Goal: Information Seeking & Learning: Compare options

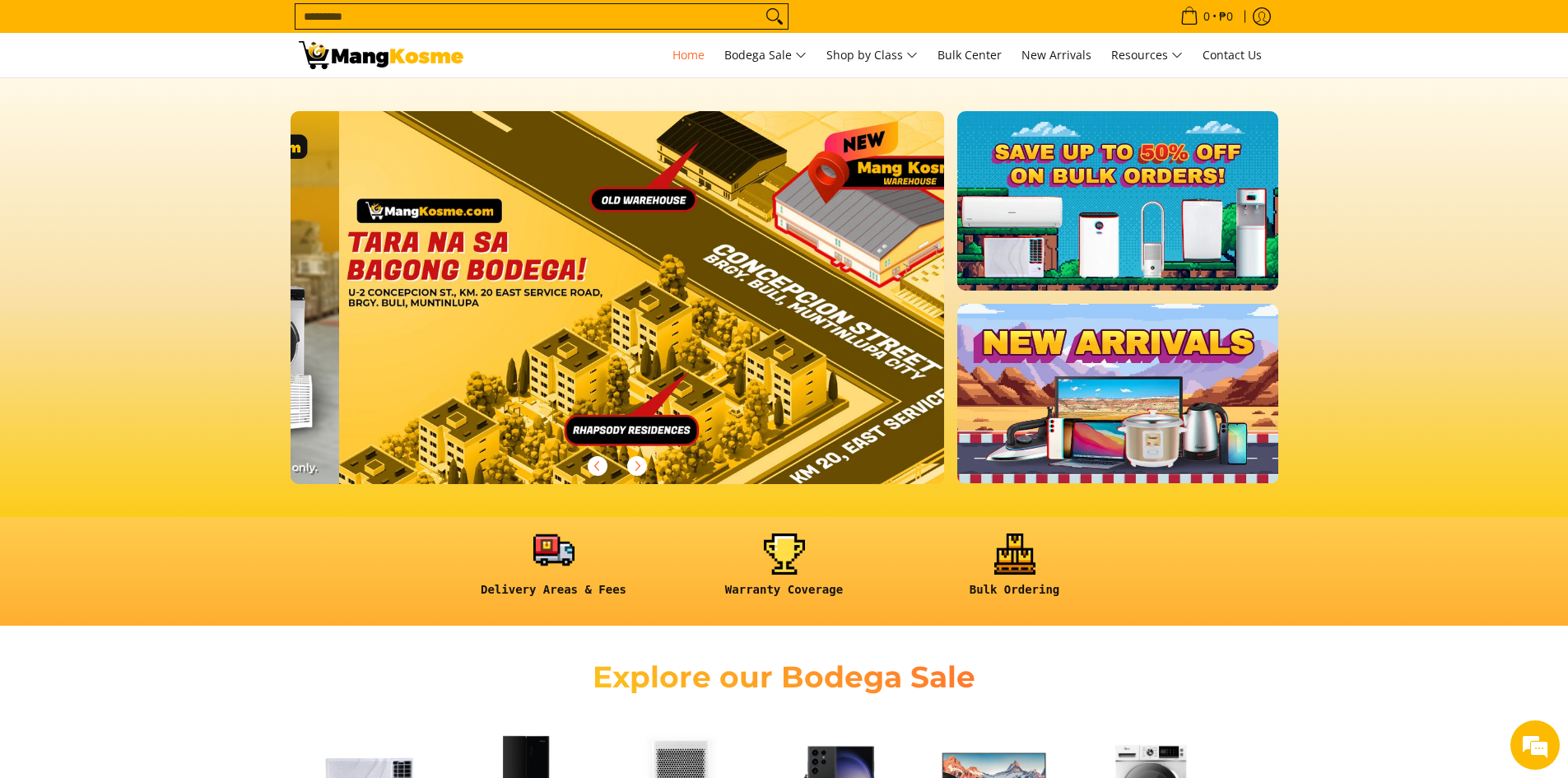
scroll to position [0, 1963]
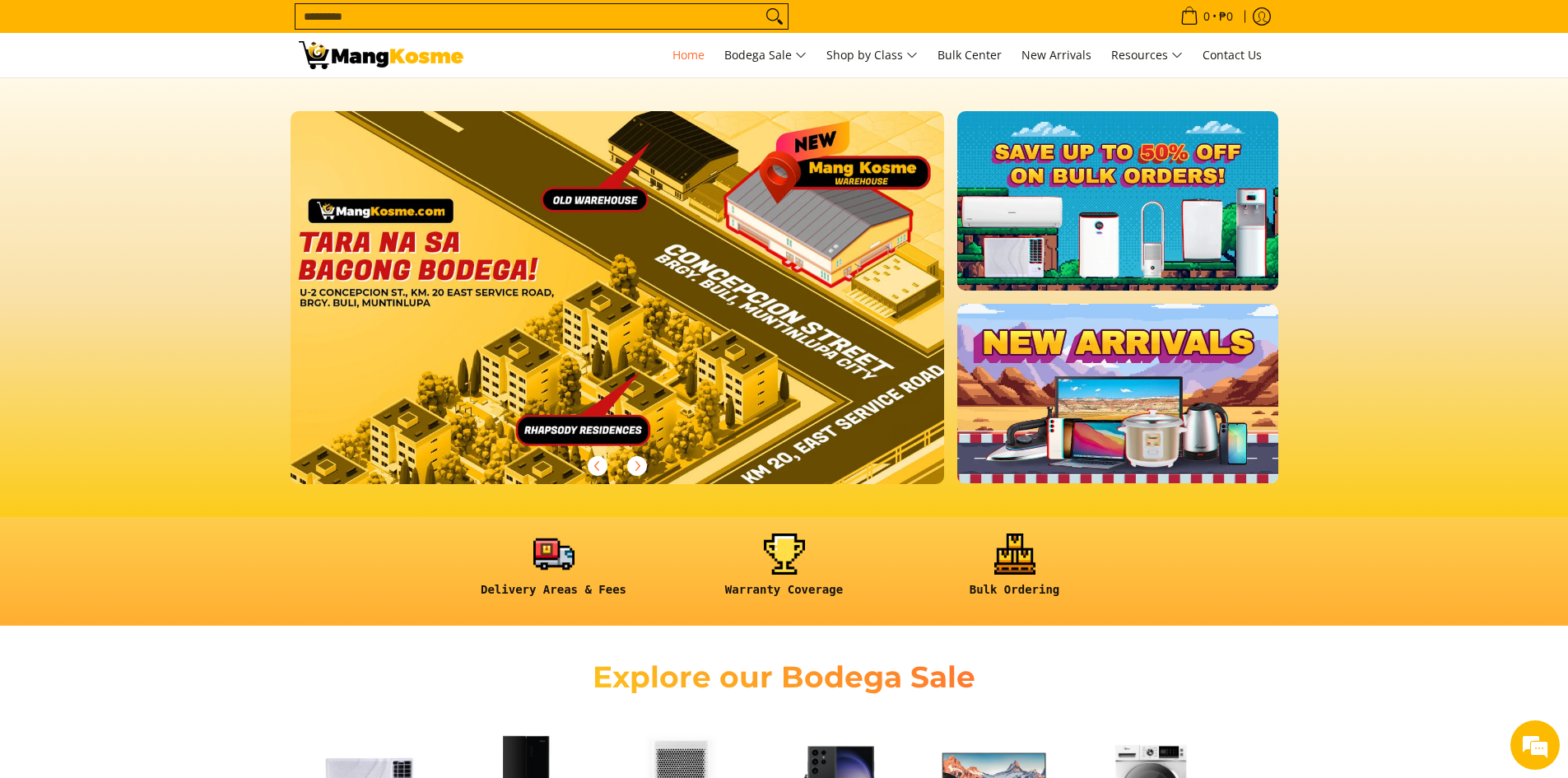
click at [620, 13] on input "Search..." at bounding box center [528, 16] width 466 height 24
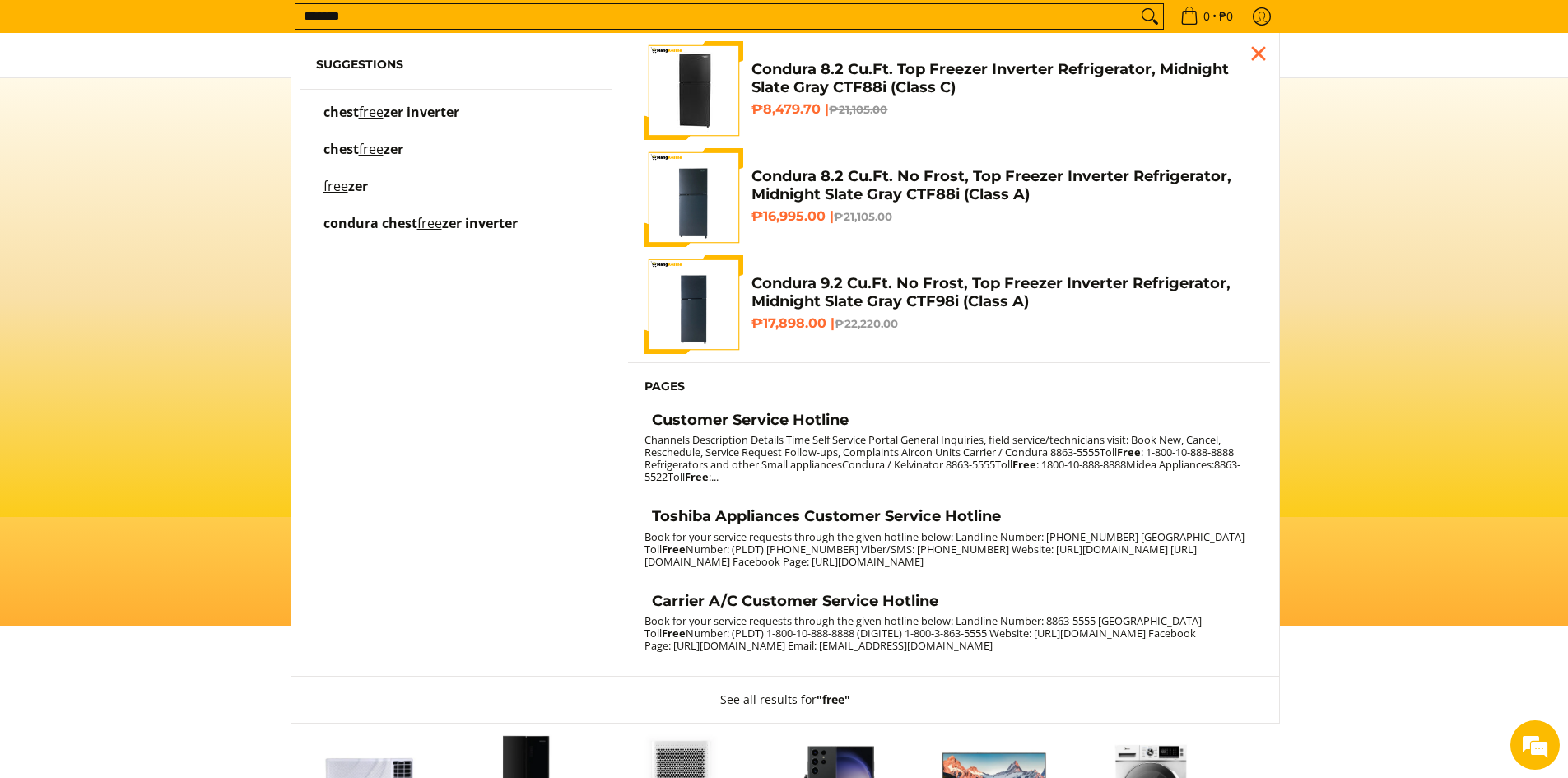
scroll to position [0, 0]
type input "*******"
click at [1136, 4] on button "Search" at bounding box center [1149, 16] width 26 height 24
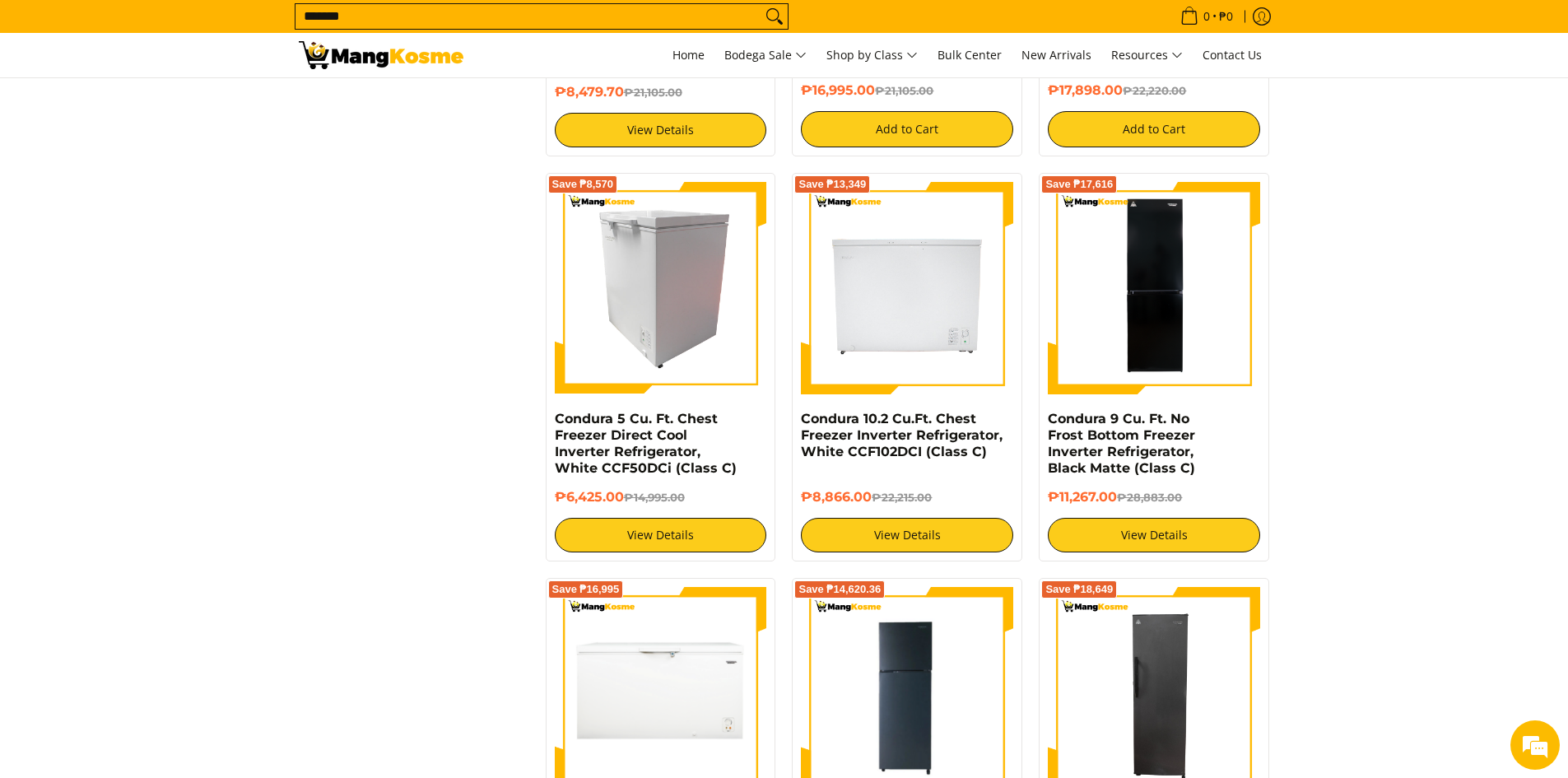
click at [677, 294] on img at bounding box center [660, 287] width 212 height 212
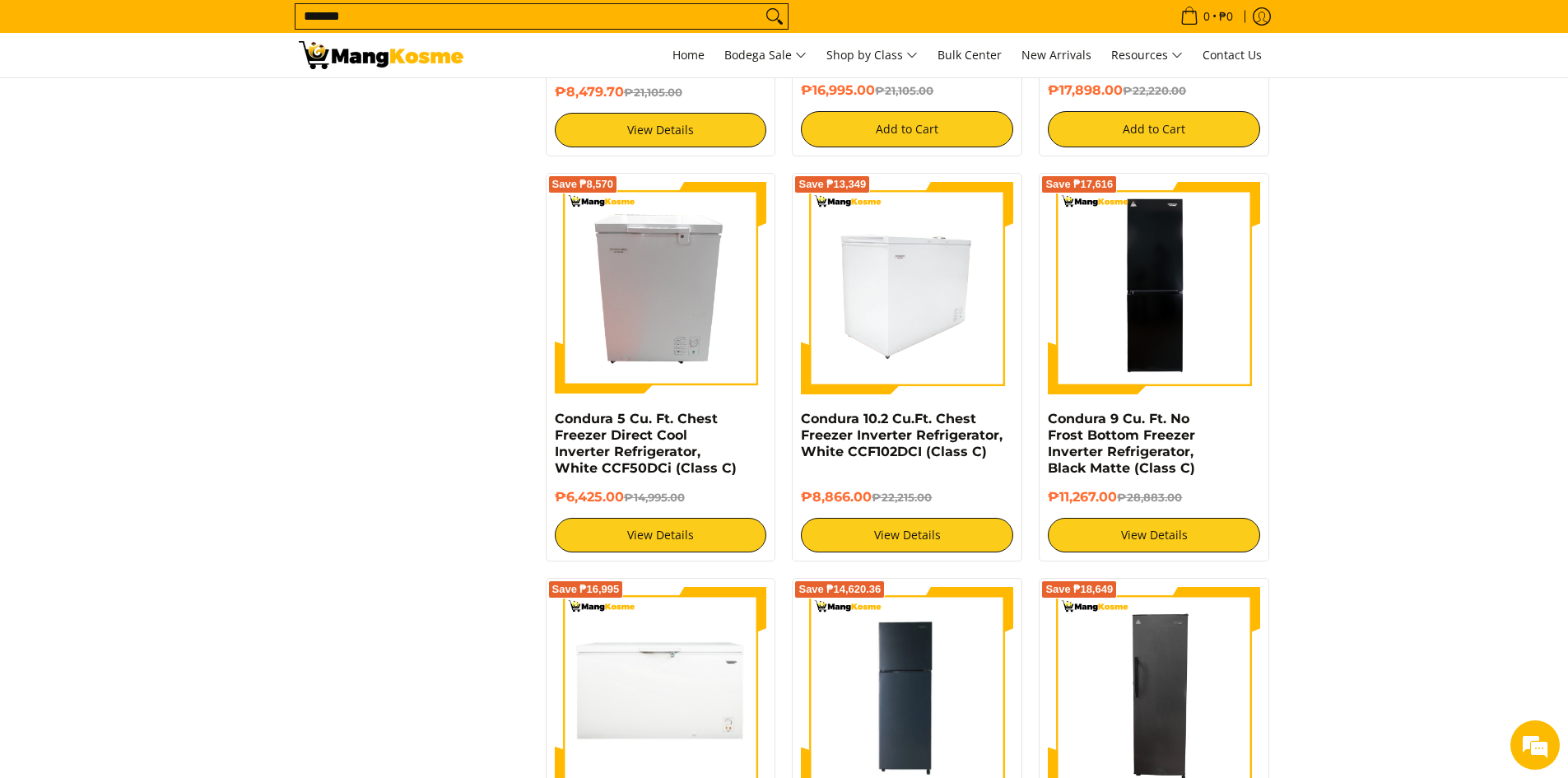
click at [917, 297] on img at bounding box center [907, 287] width 212 height 212
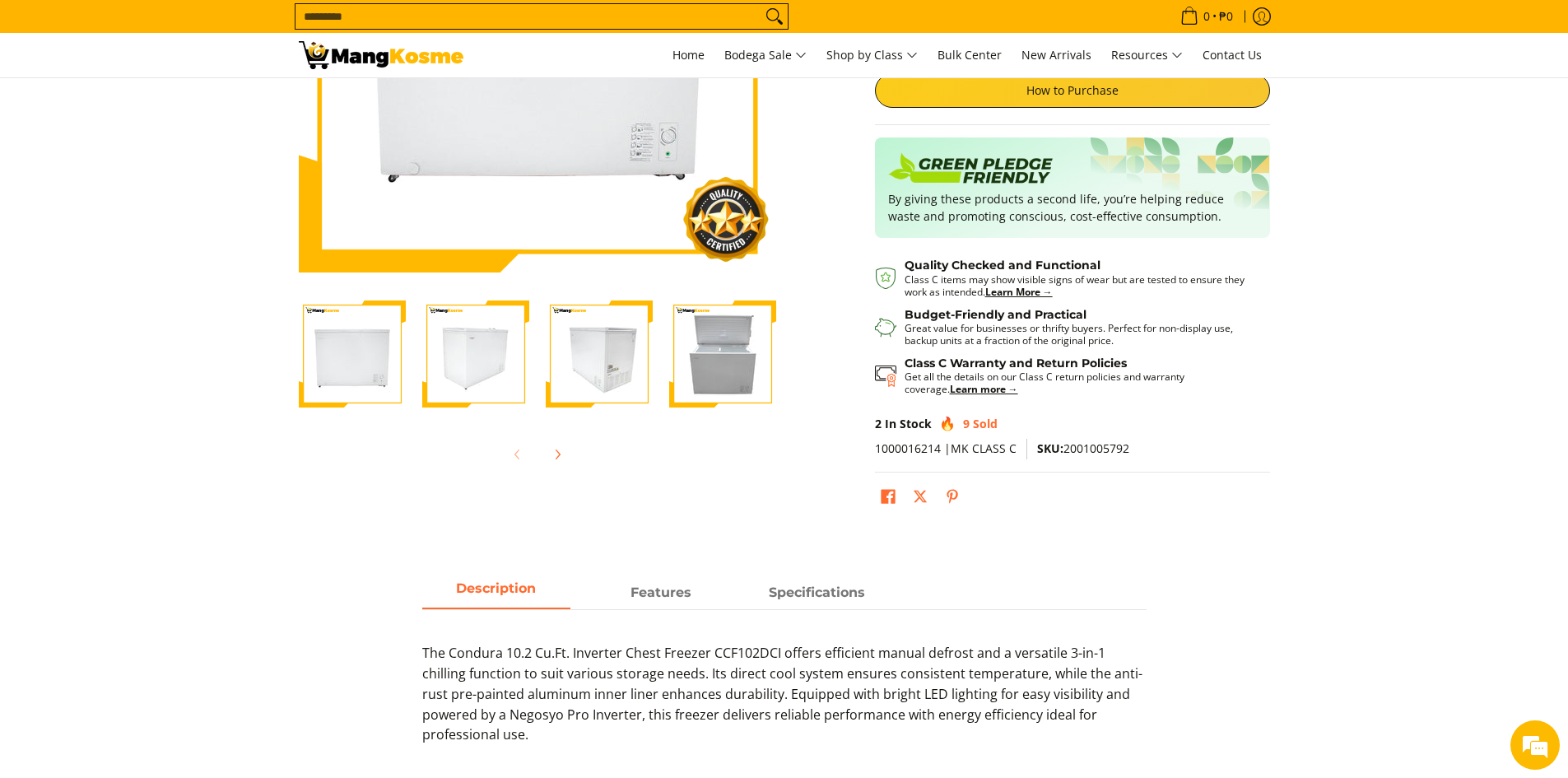
scroll to position [329, 0]
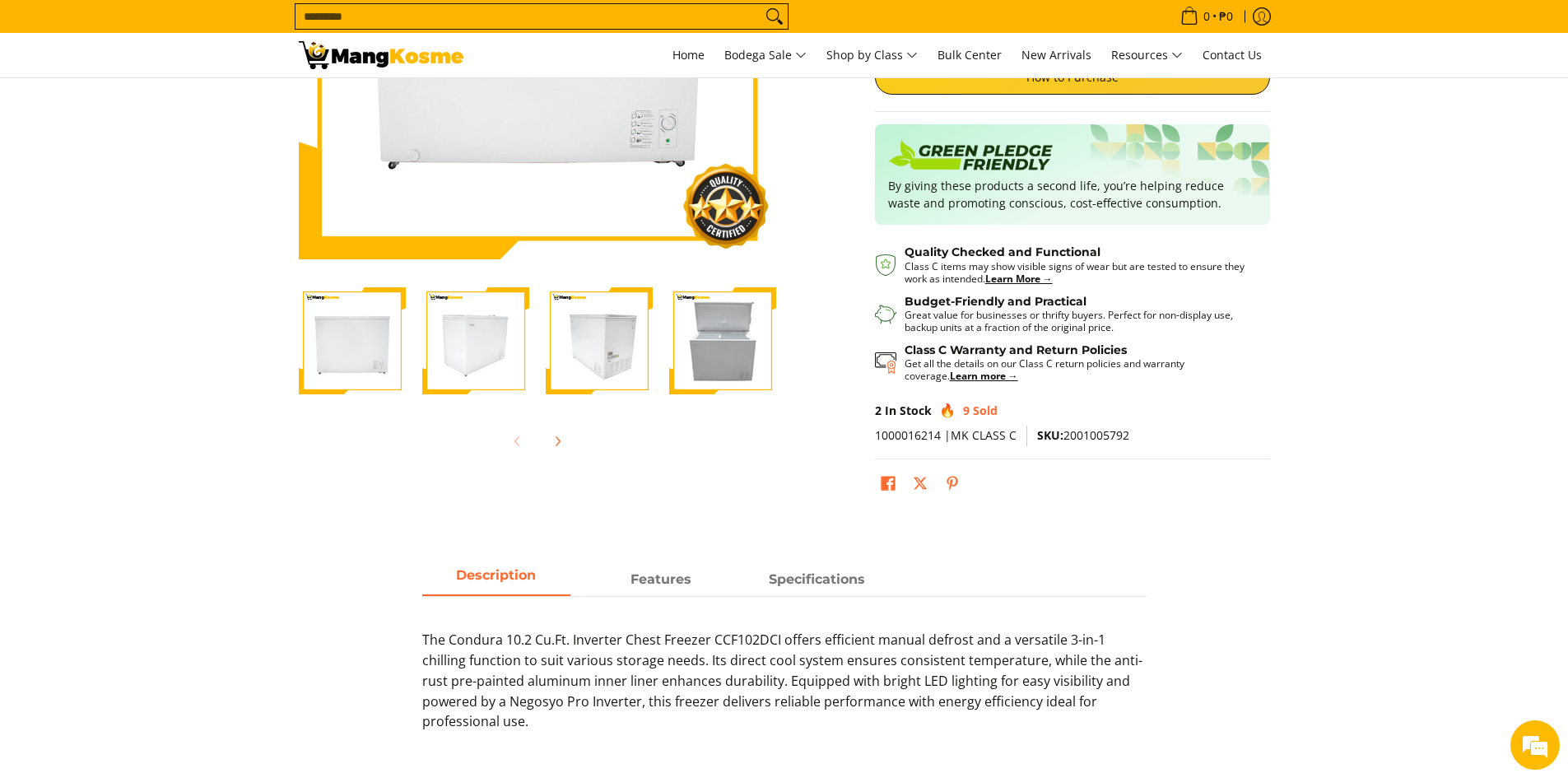
click at [727, 328] on img "Condura 10.2 Cu.Ft. Chest Freezer Inverter Refrigerator, White CCF102DCI (Class…" at bounding box center [723, 341] width 107 height 108
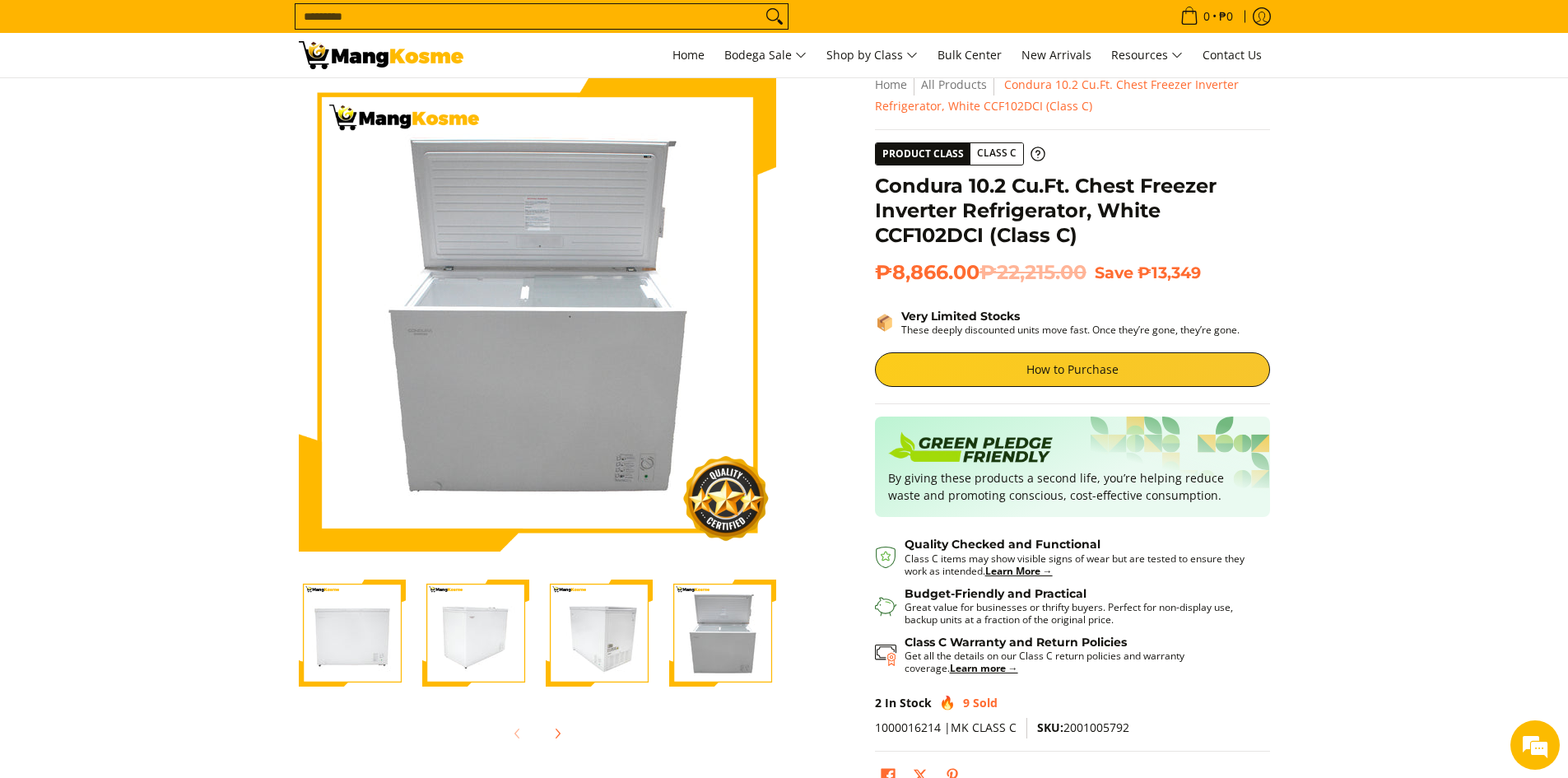
scroll to position [0, 0]
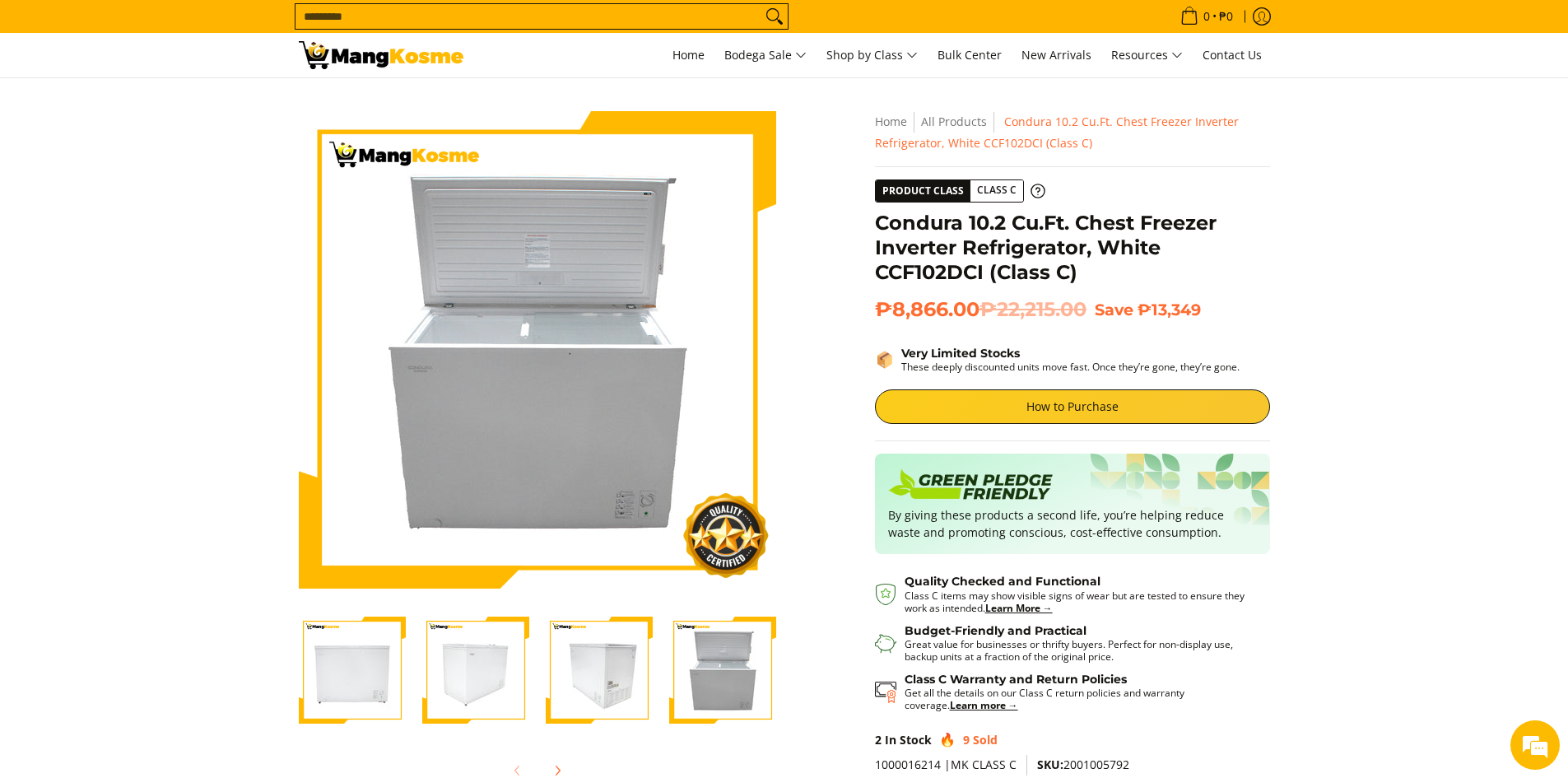
click at [631, 672] on img "Condura 10.2 Cu.Ft. Chest Freezer Inverter Refrigerator, White CCF102DCI (Class…" at bounding box center [599, 670] width 107 height 108
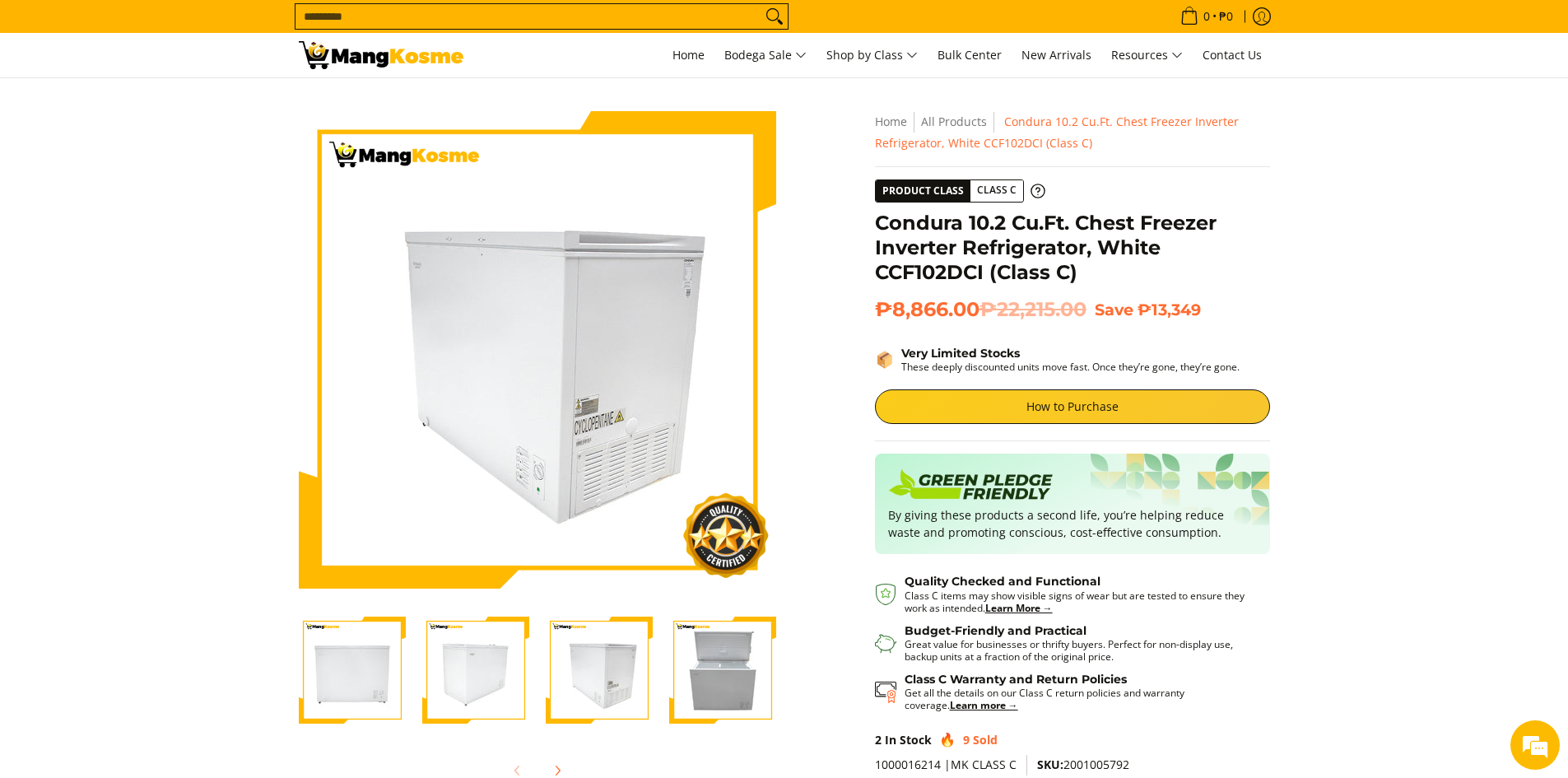
click at [712, 680] on img "Condura 10.2 Cu.Ft. Chest Freezer Inverter Refrigerator, White CCF102DCI (Class…" at bounding box center [723, 670] width 107 height 108
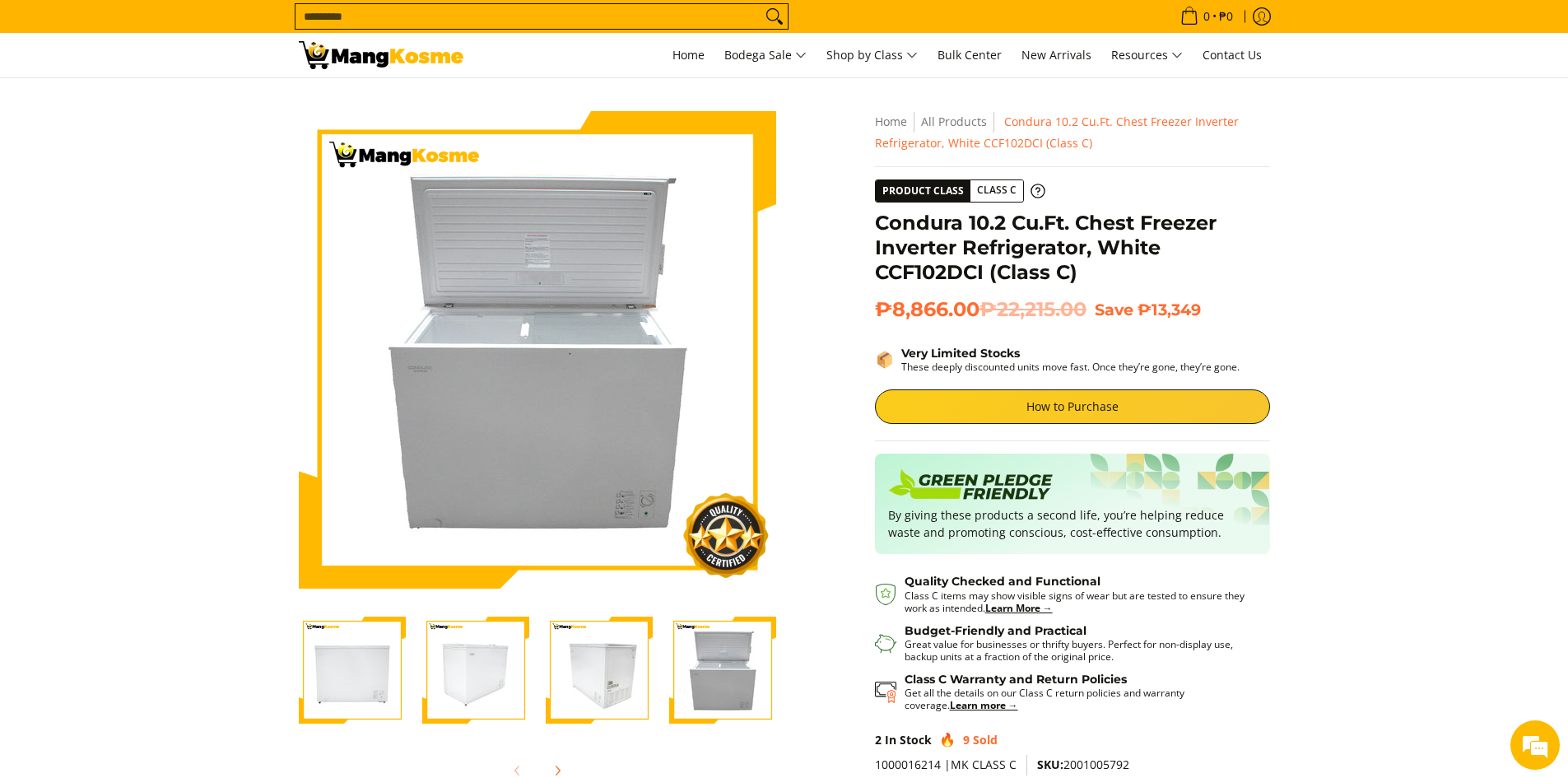
click at [524, 672] on img "Condura 10.2 Cu.Ft. Chest Freezer Inverter Refrigerator, White CCF102DCI (Class…" at bounding box center [476, 670] width 107 height 108
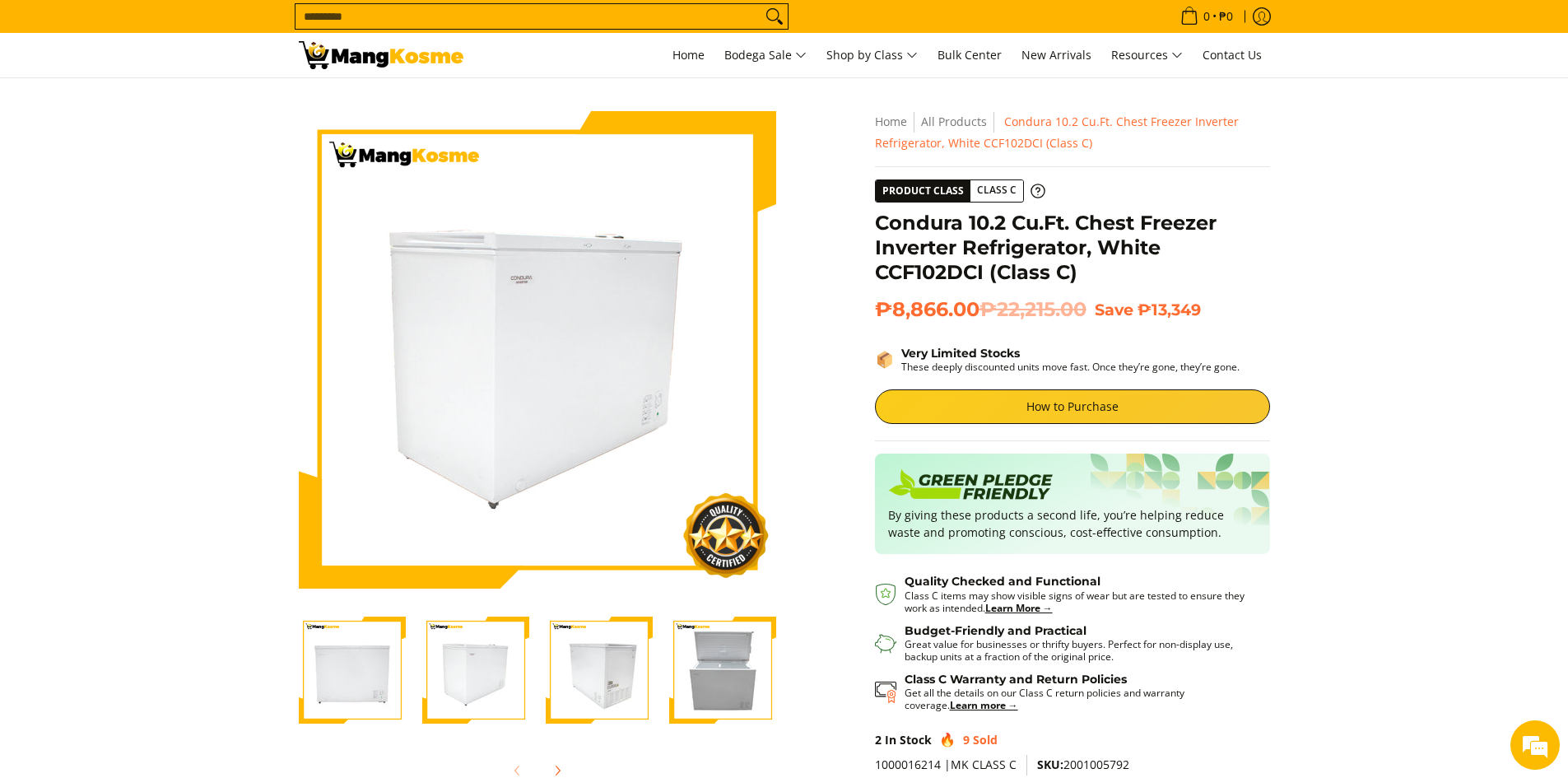
click at [347, 652] on img "Condura 10.2 Cu.Ft. Chest Freezer Inverter Refrigerator, White CCF102DCI (Class…" at bounding box center [353, 670] width 107 height 108
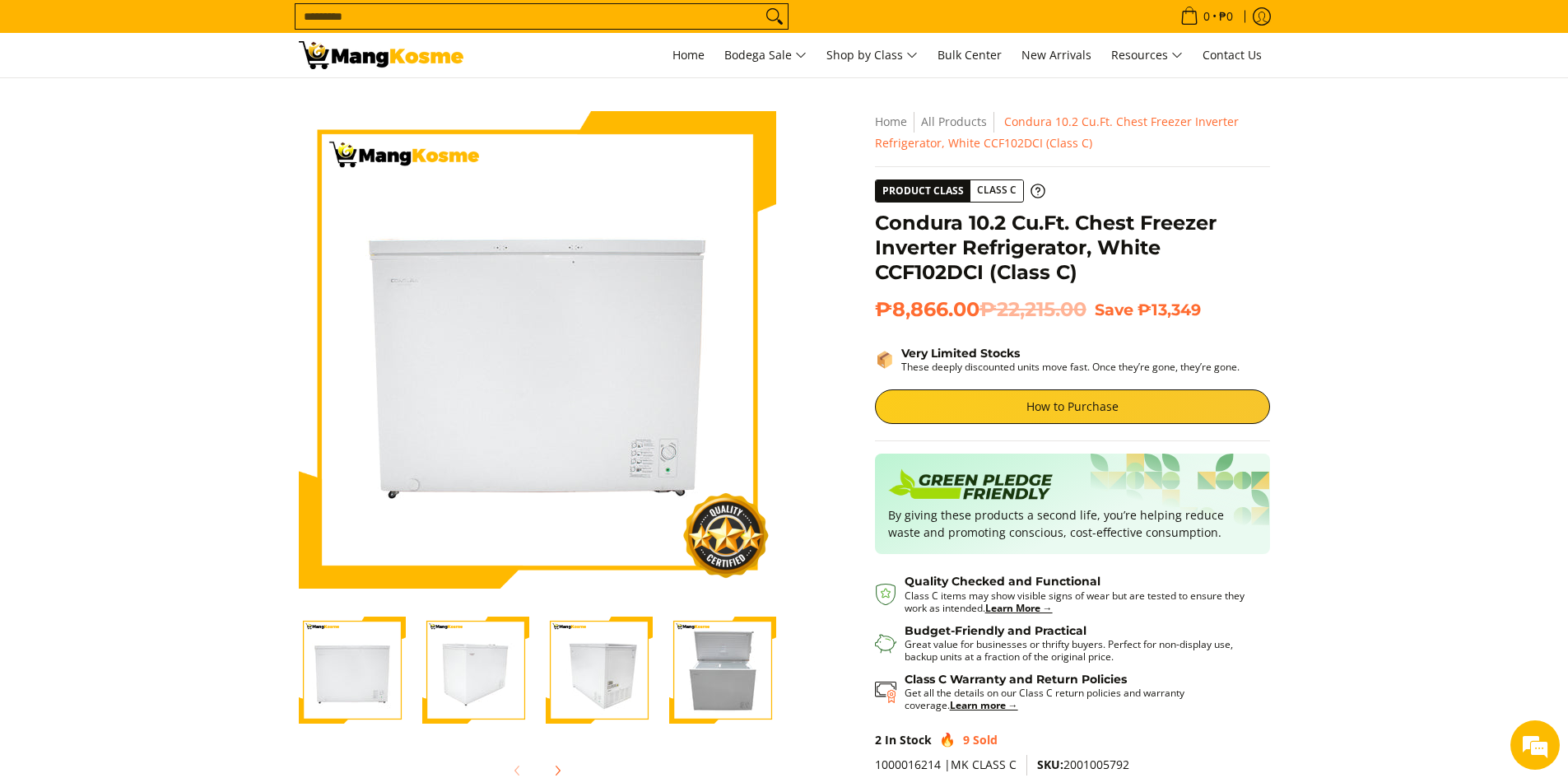
drag, startPoint x: 499, startPoint y: 658, endPoint x: 612, endPoint y: 666, distance: 113.3
click at [502, 659] on img "Condura 10.2 Cu.Ft. Chest Freezer Inverter Refrigerator, White CCF102DCI (Class…" at bounding box center [476, 670] width 107 height 108
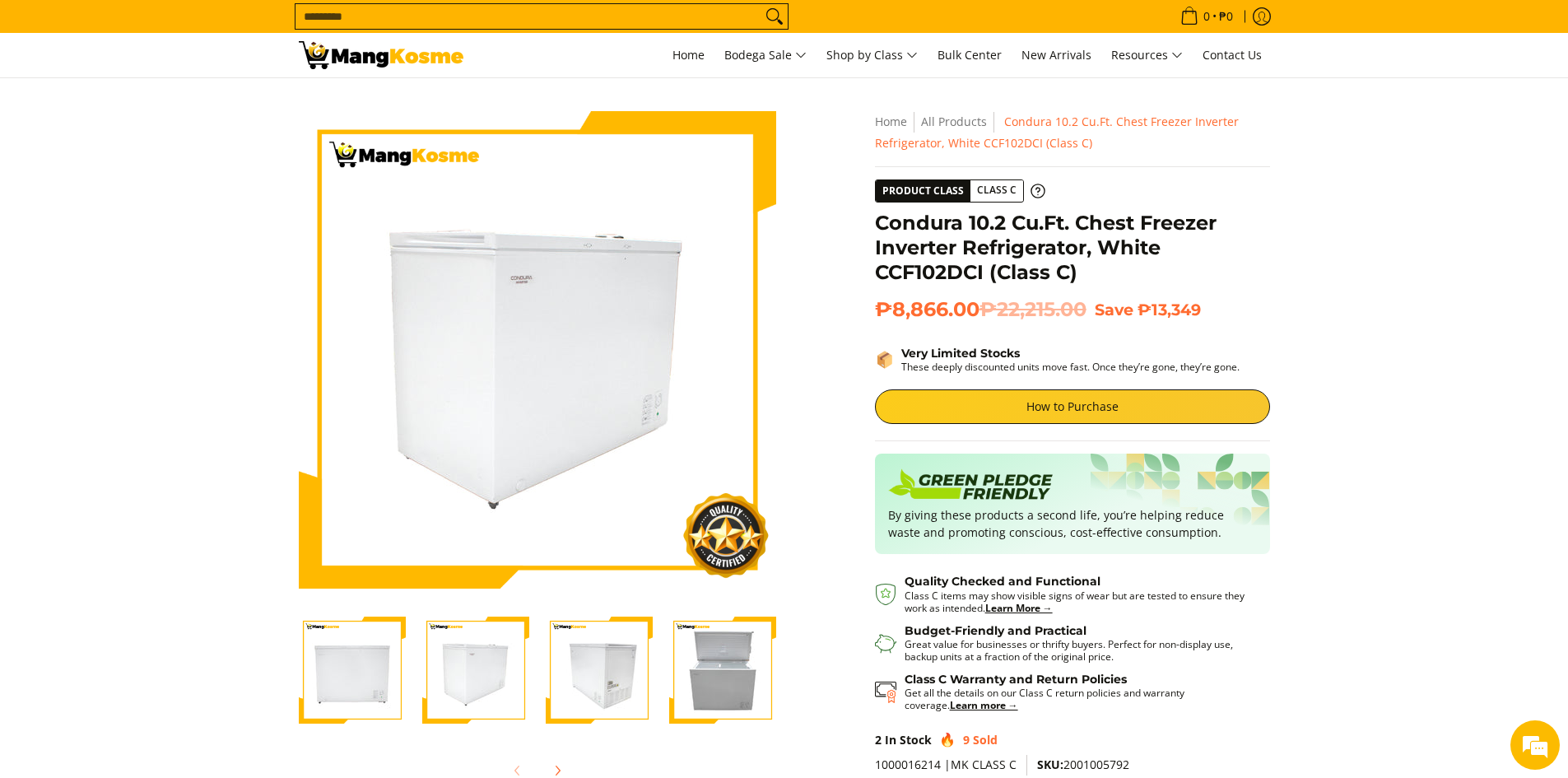
click at [617, 666] on img "Condura 10.2 Cu.Ft. Chest Freezer Inverter Refrigerator, White CCF102DCI (Class…" at bounding box center [599, 670] width 107 height 108
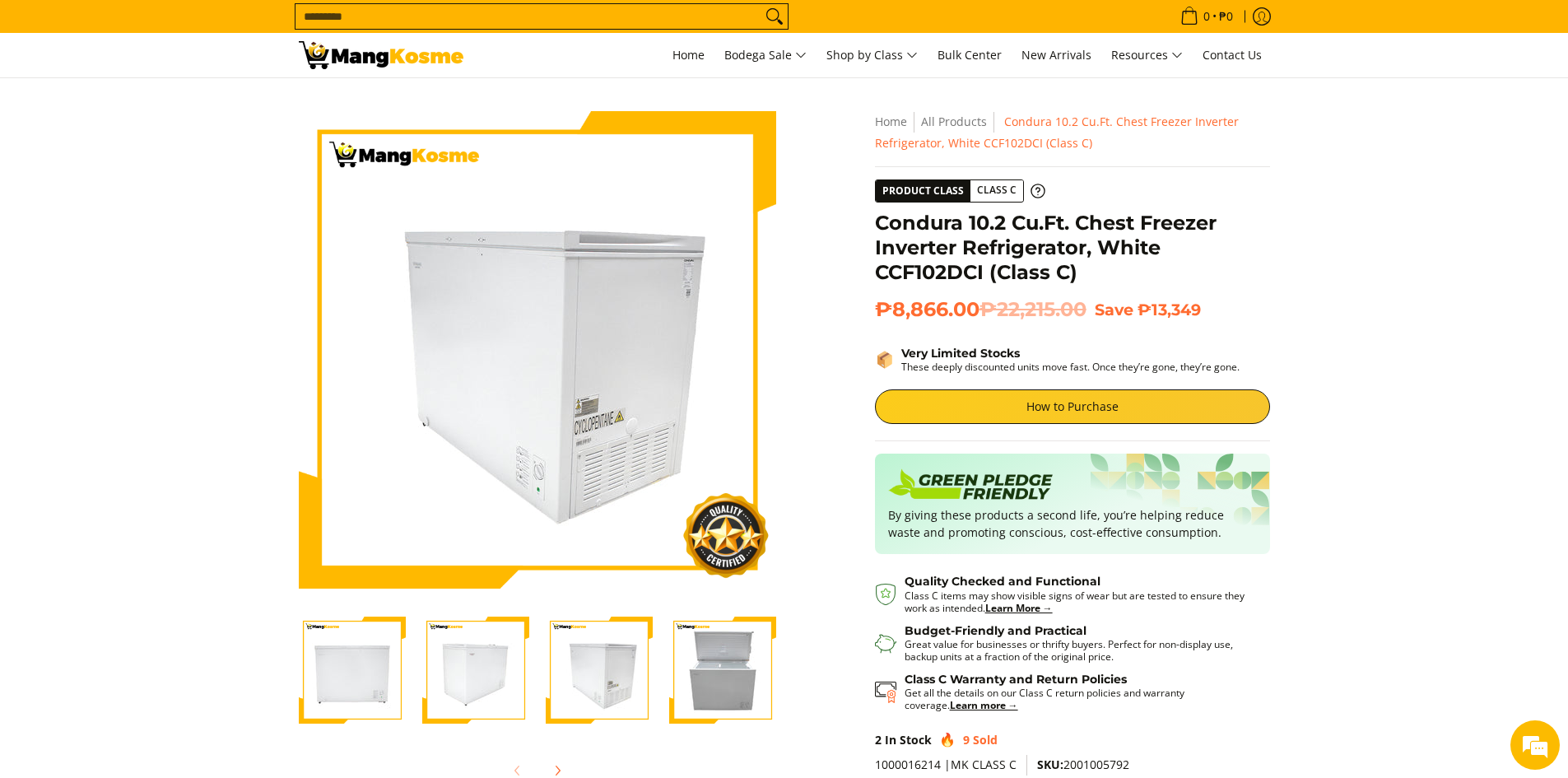
click at [697, 666] on img "Condura 10.2 Cu.Ft. Chest Freezer Inverter Refrigerator, White CCF102DCI (Class…" at bounding box center [723, 670] width 107 height 108
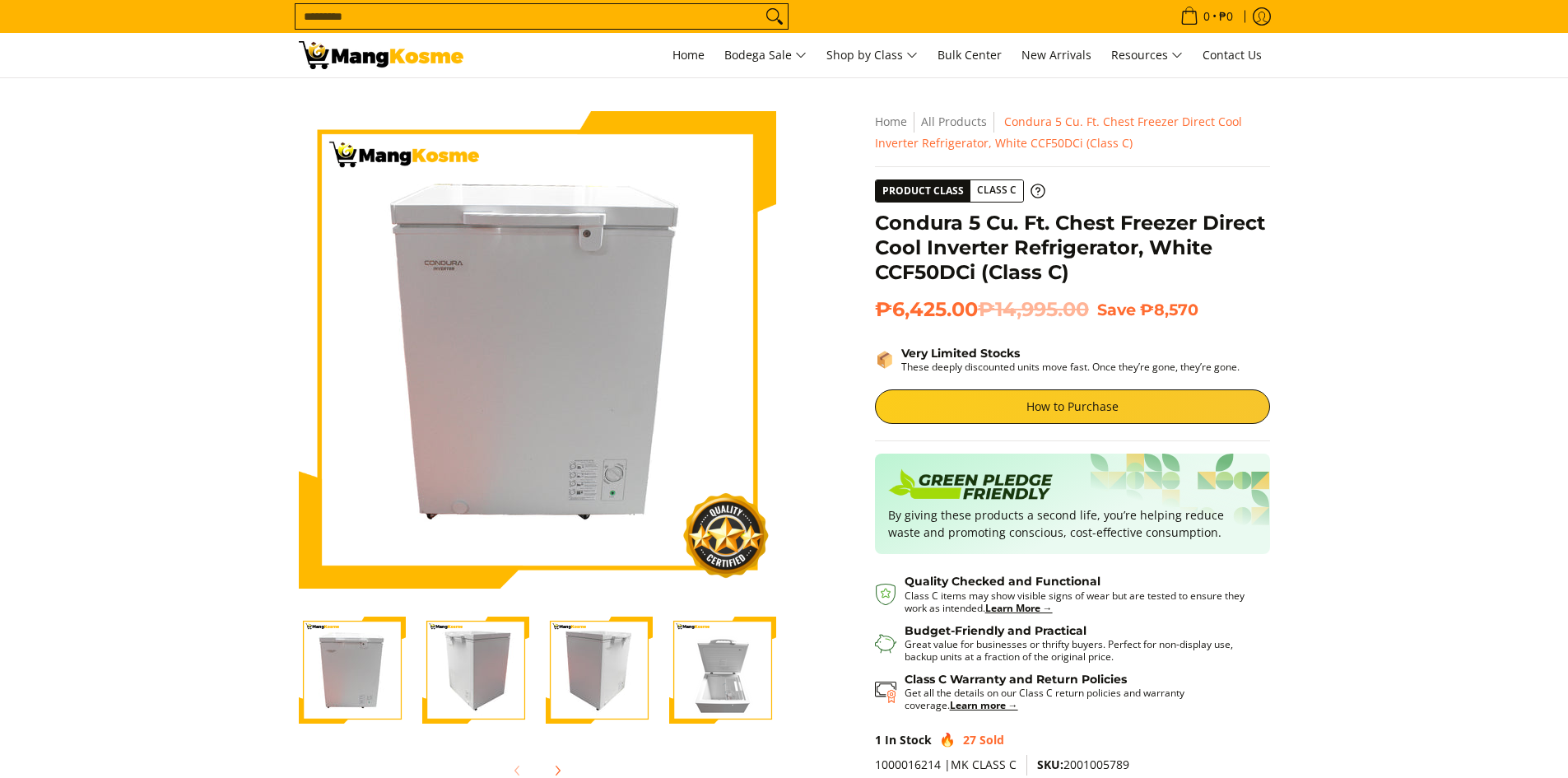
click at [699, 644] on img "Condura 5 Cu. Ft. Chest Freezer Direct Cool Inverter Refrigerator, White CCF50D…" at bounding box center [723, 670] width 107 height 108
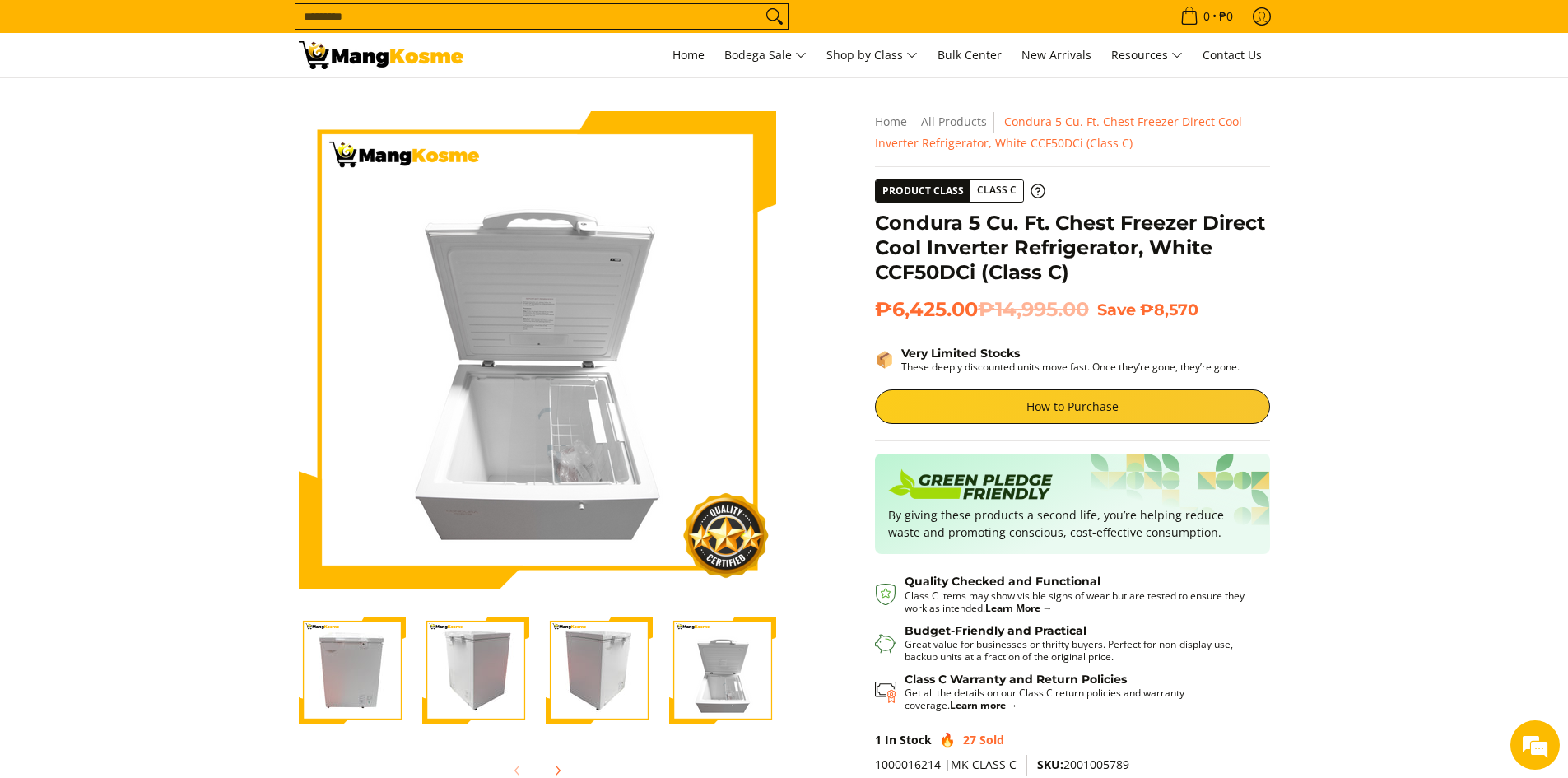
click at [616, 670] on img "Condura 5 Cu. Ft. Chest Freezer Direct Cool Inverter Refrigerator, White CCF50D…" at bounding box center [599, 670] width 107 height 108
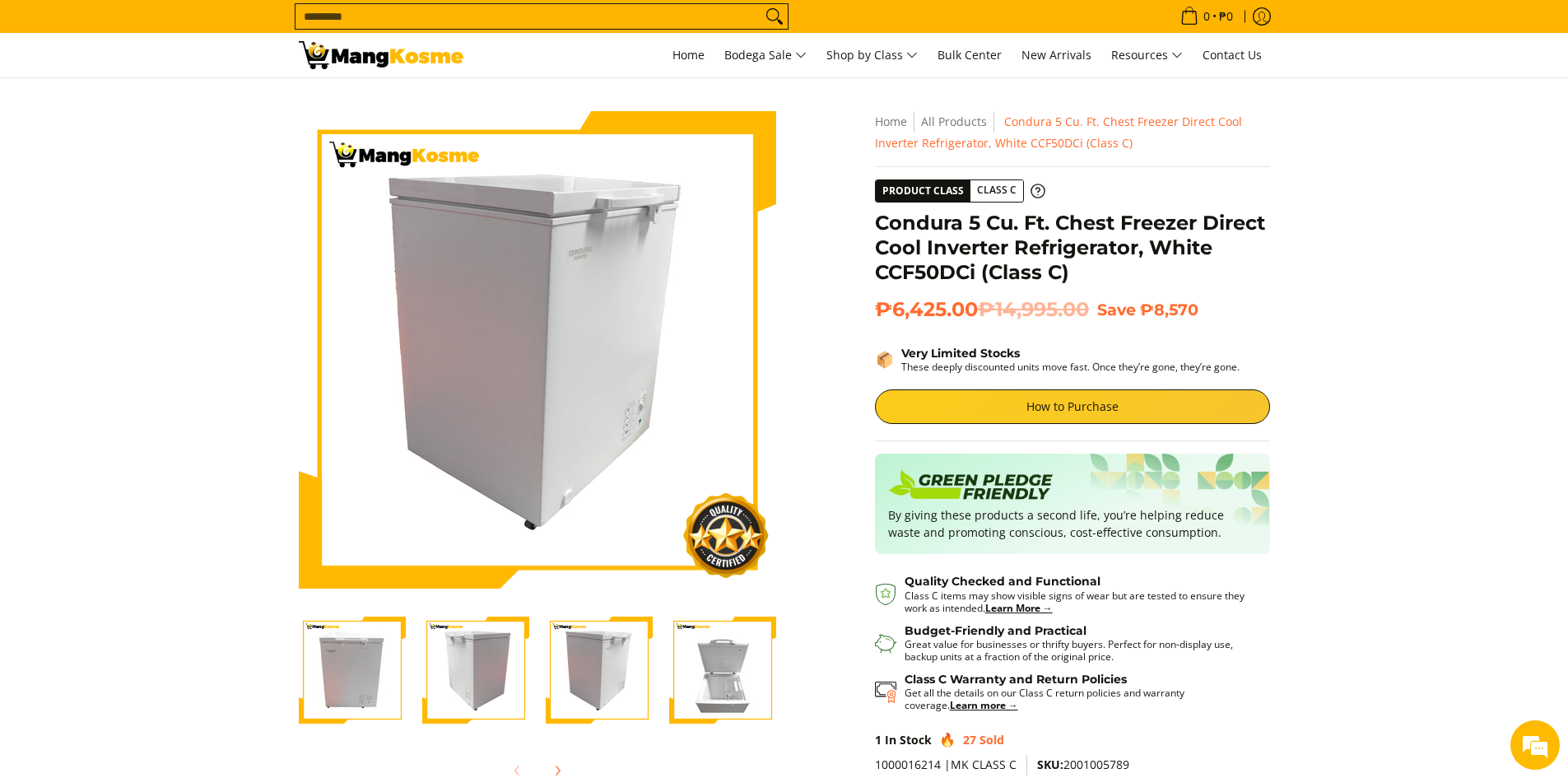
click at [487, 677] on img "Condura 5 Cu. Ft. Chest Freezer Direct Cool Inverter Refrigerator, White CCF50D…" at bounding box center [476, 670] width 107 height 108
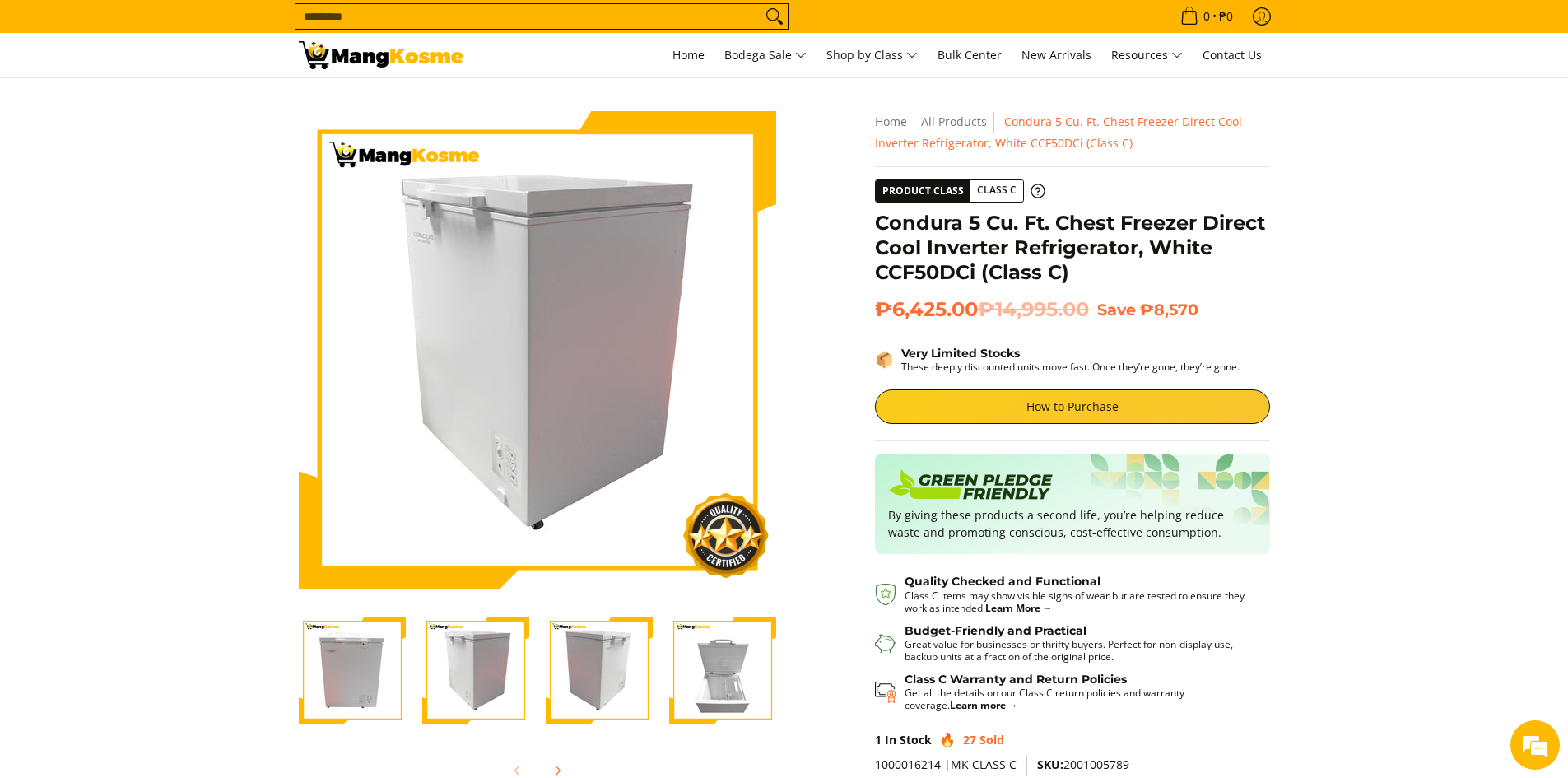
click at [342, 634] on img "Condura 5 Cu. Ft. Chest Freezer Direct Cool Inverter Refrigerator, White CCF50D…" at bounding box center [353, 670] width 107 height 108
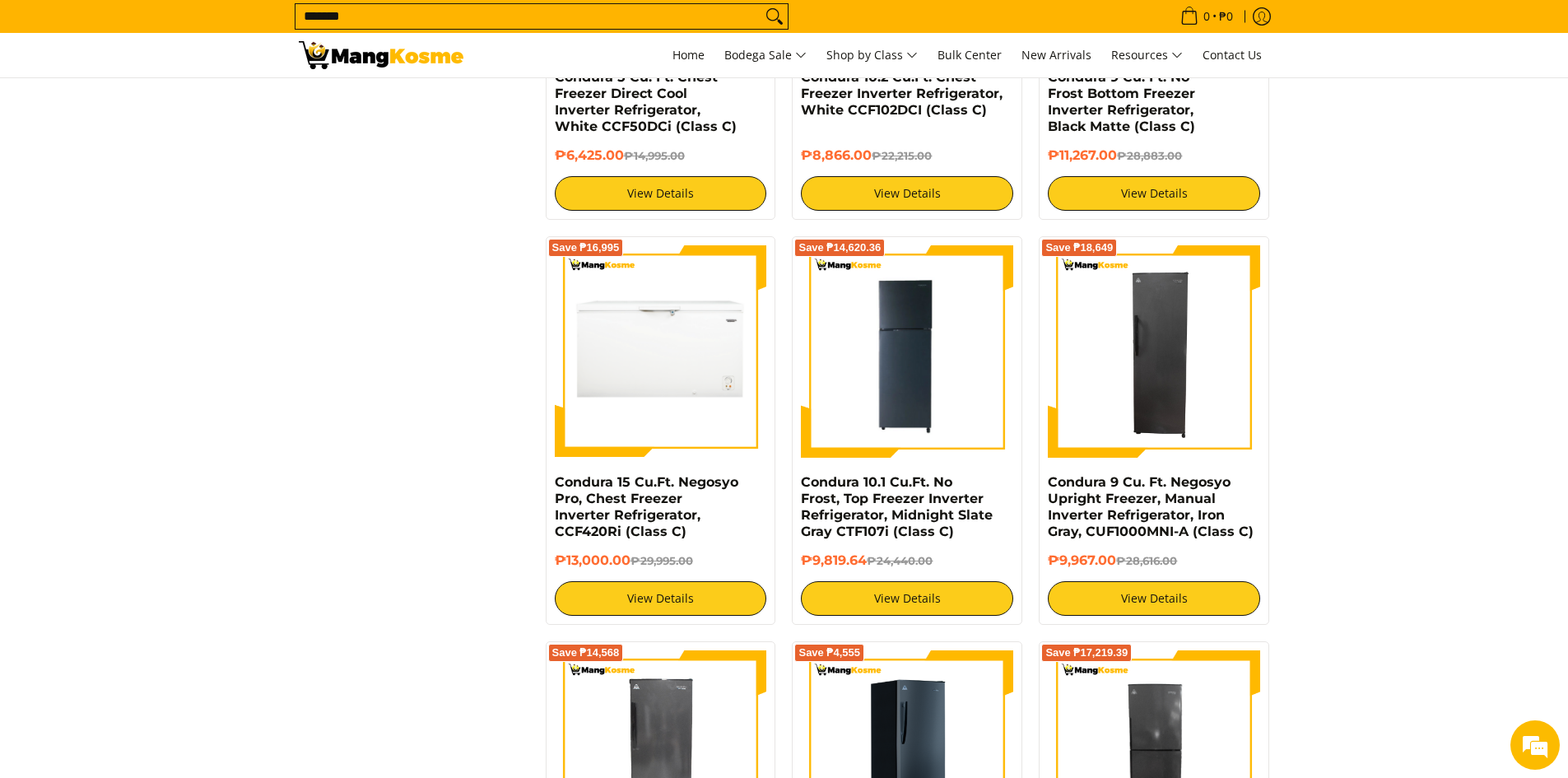
scroll to position [1152, 0]
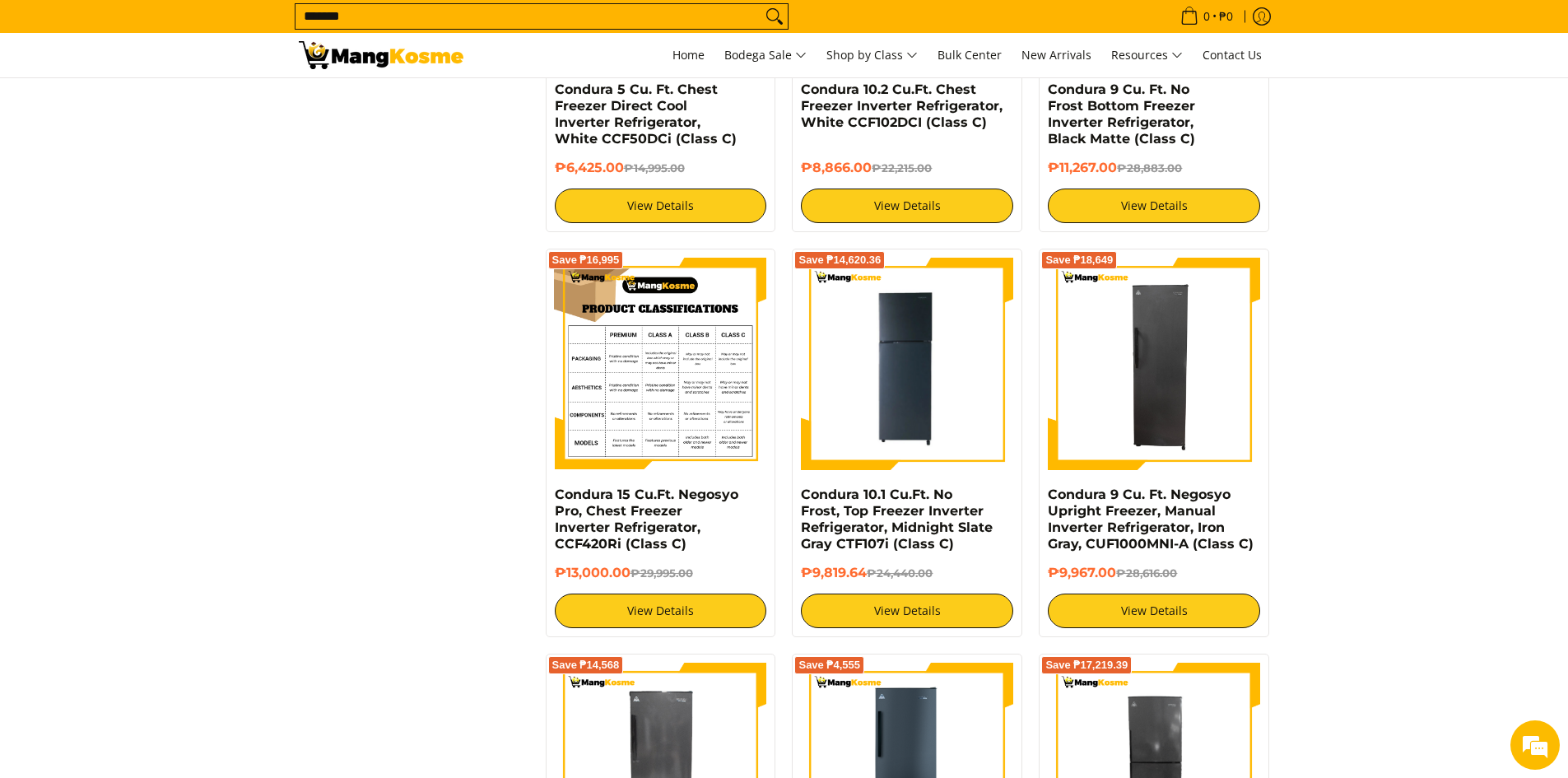
click at [680, 351] on img at bounding box center [660, 364] width 212 height 212
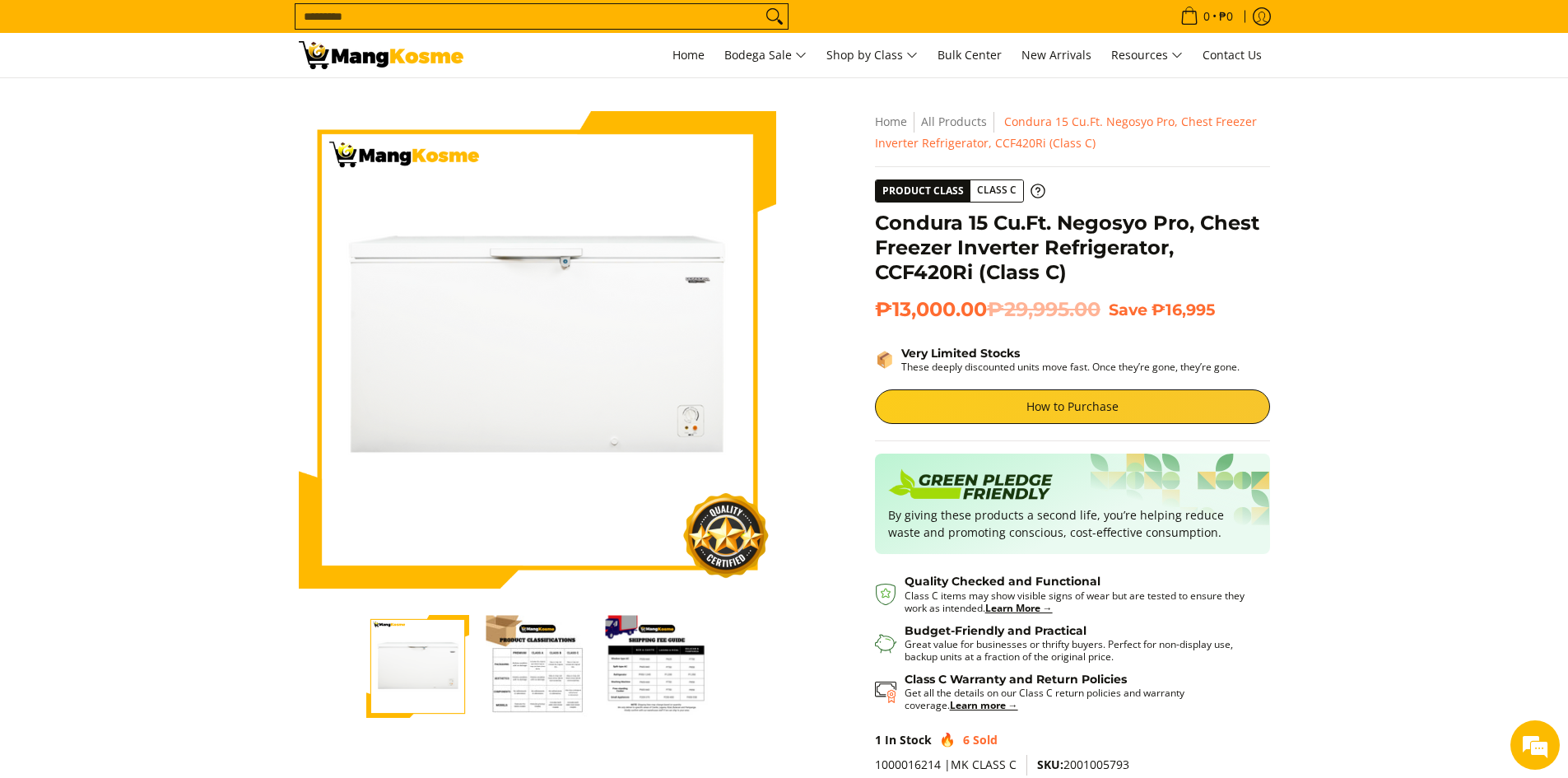
click at [996, 279] on h1 "Condura 15 Cu.Ft. Negosyo Pro, Chest Freezer Inverter Refrigerator, CCF420Ri (C…" at bounding box center [1072, 248] width 395 height 74
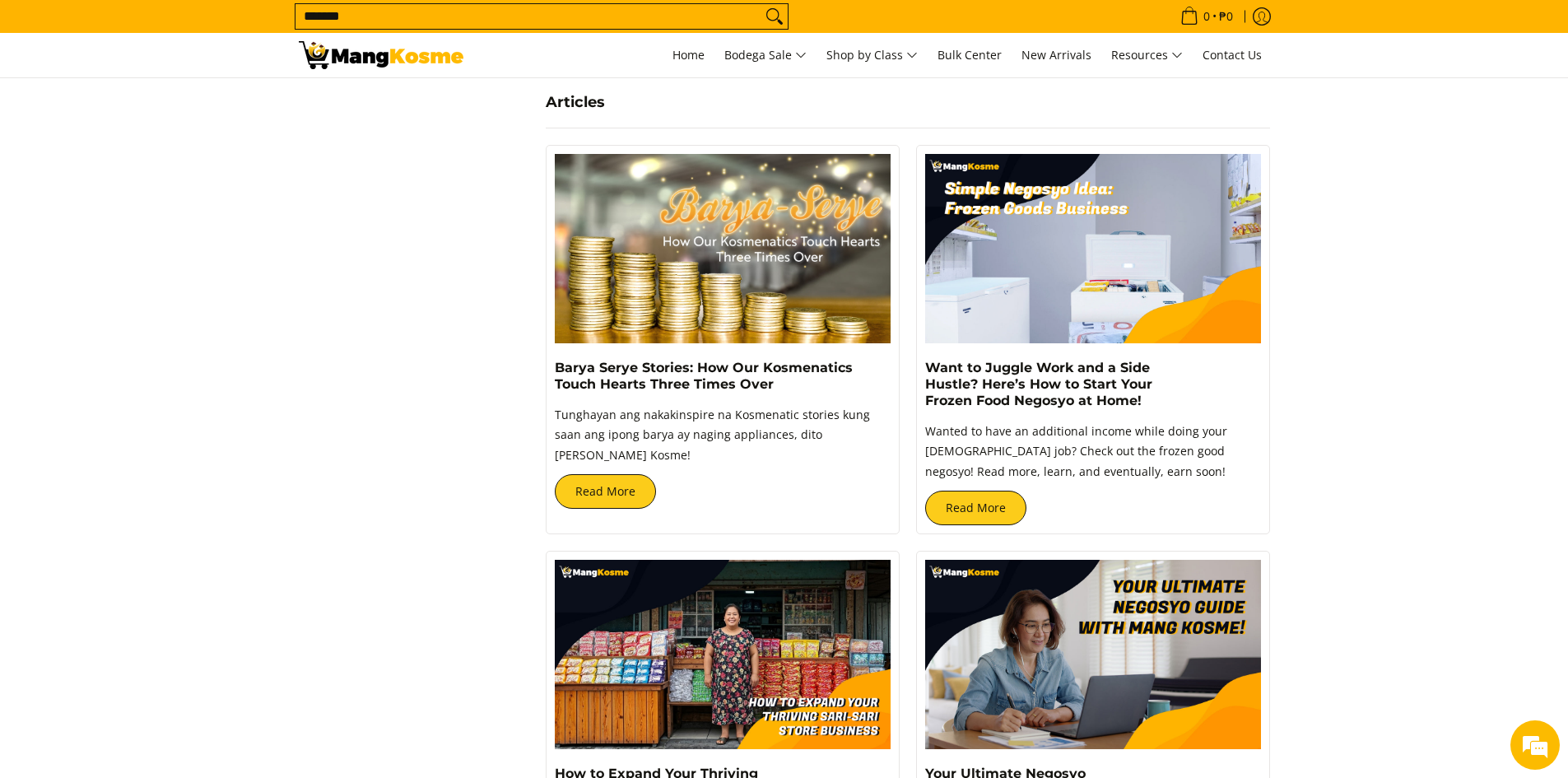
scroll to position [2717, 0]
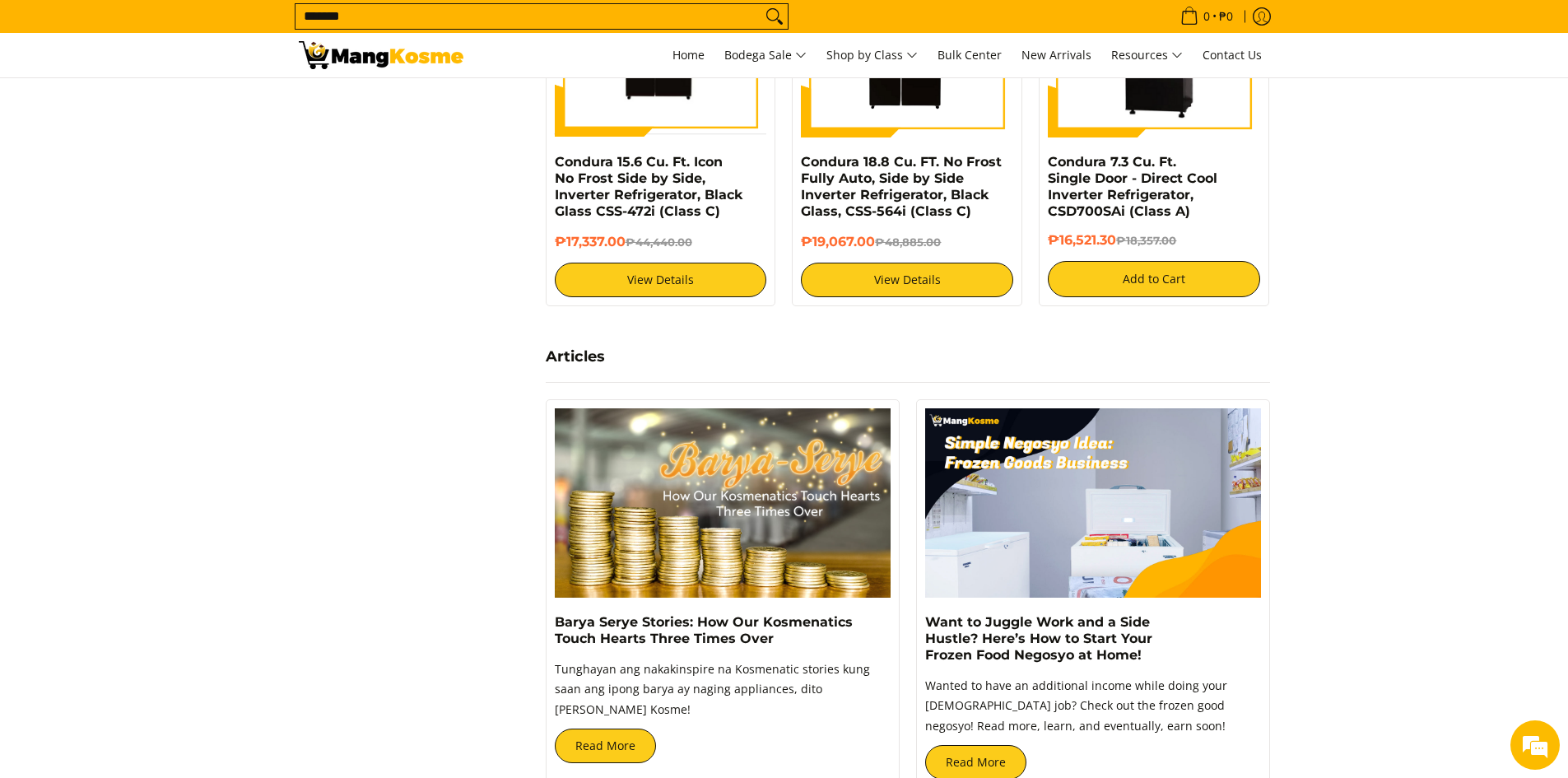
click at [1179, 507] on img at bounding box center [1093, 503] width 336 height 190
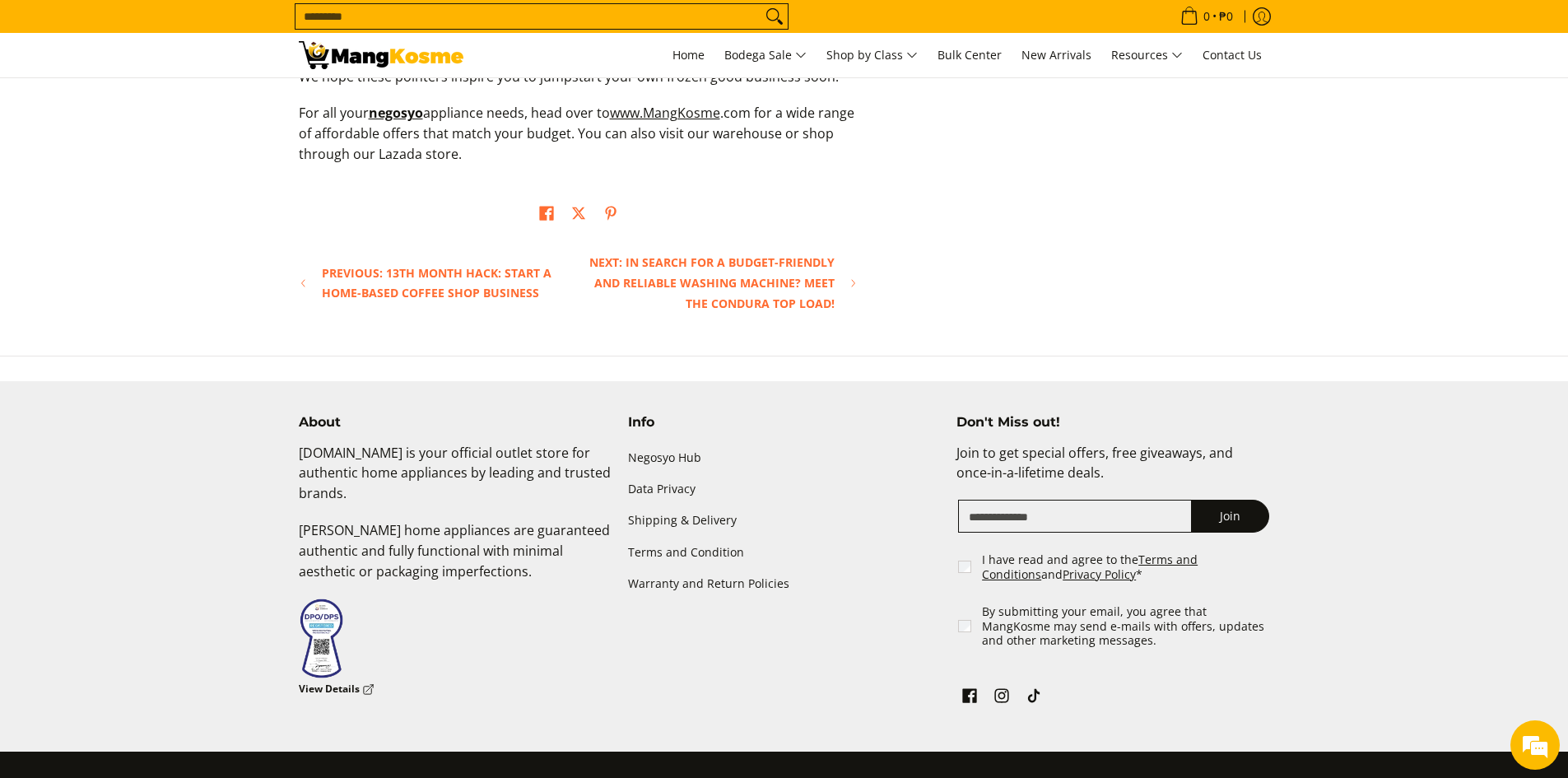
scroll to position [2754, 0]
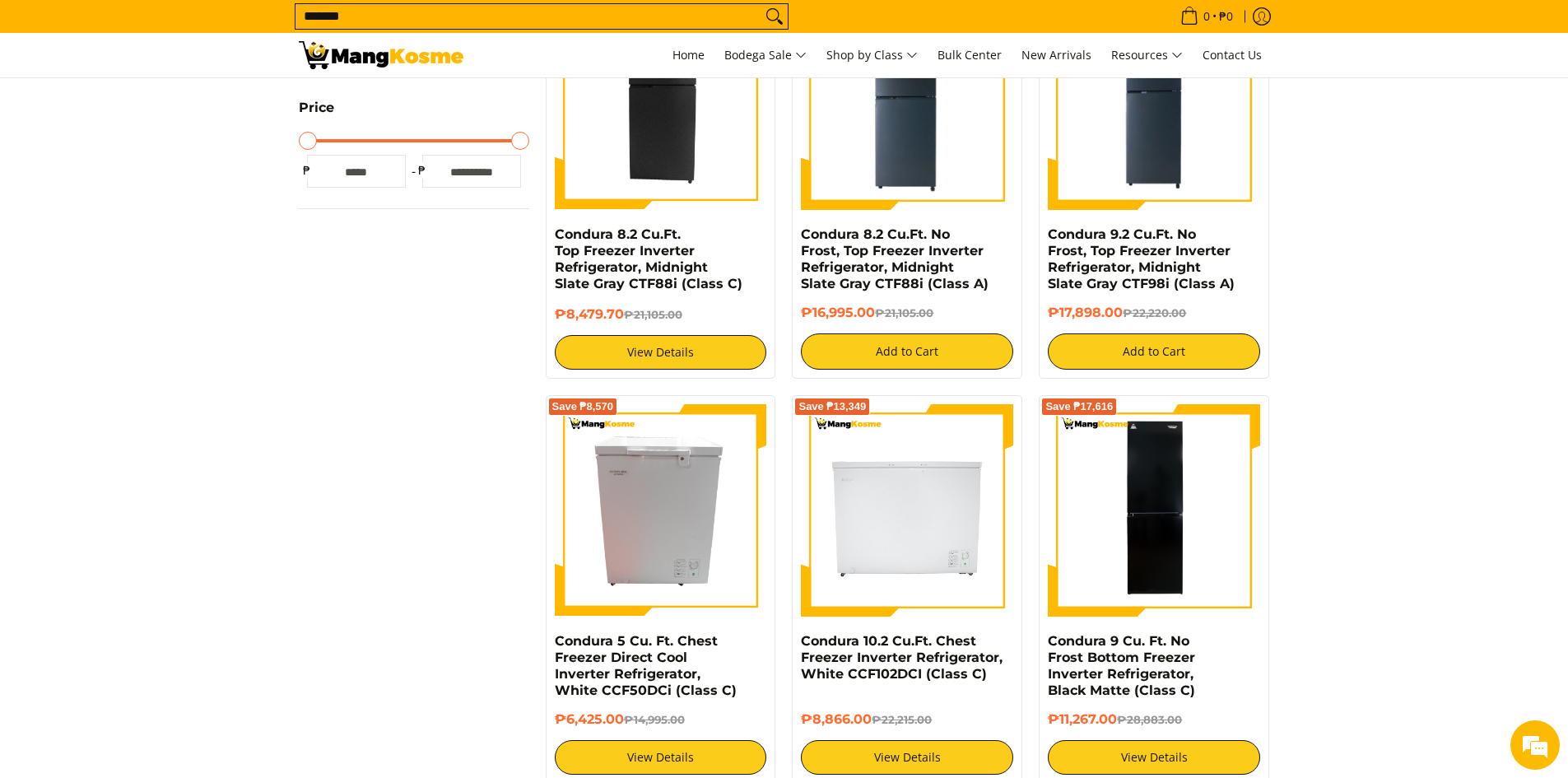
scroll to position [659, 0]
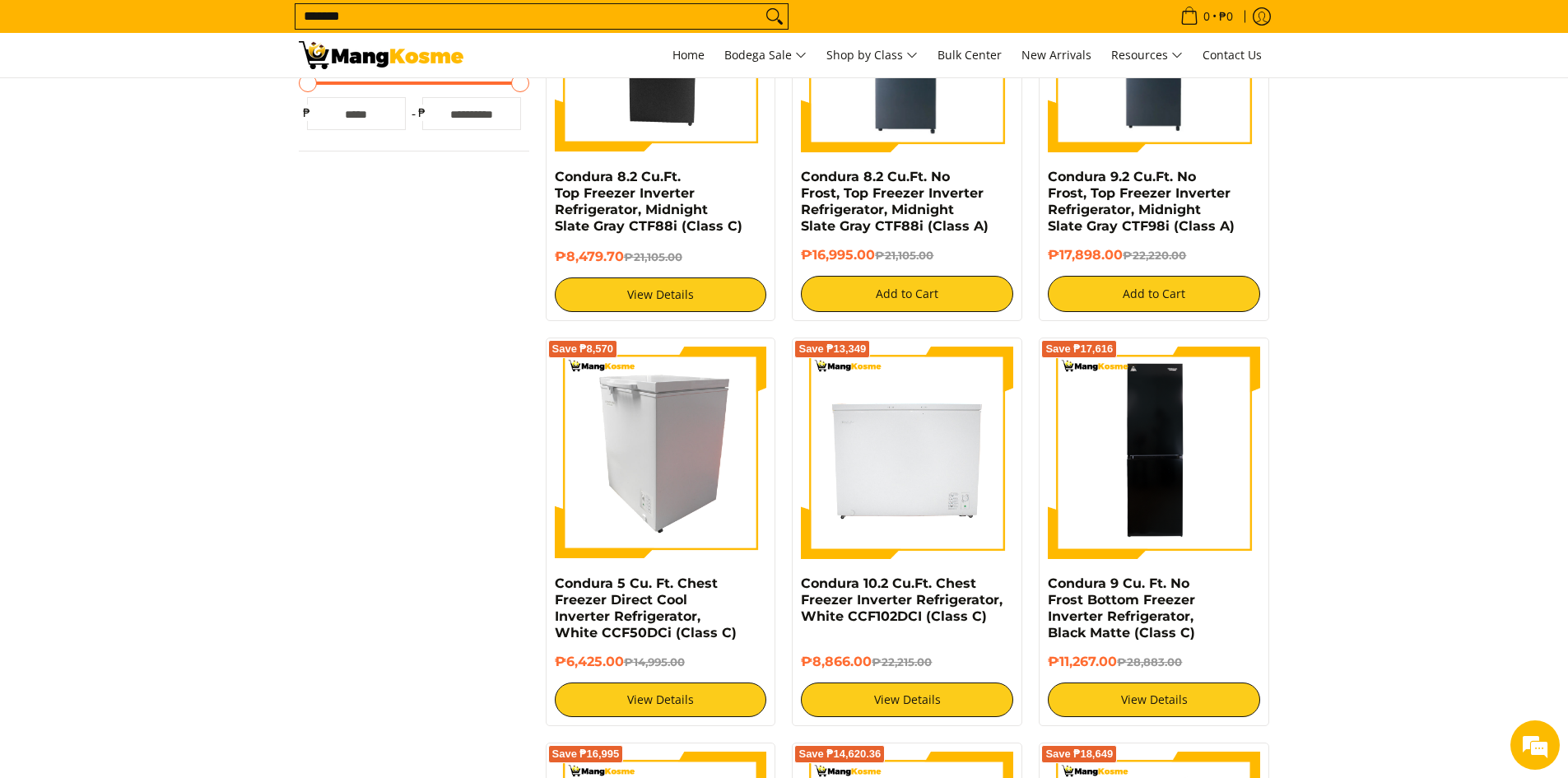
click at [699, 483] on img at bounding box center [660, 453] width 212 height 212
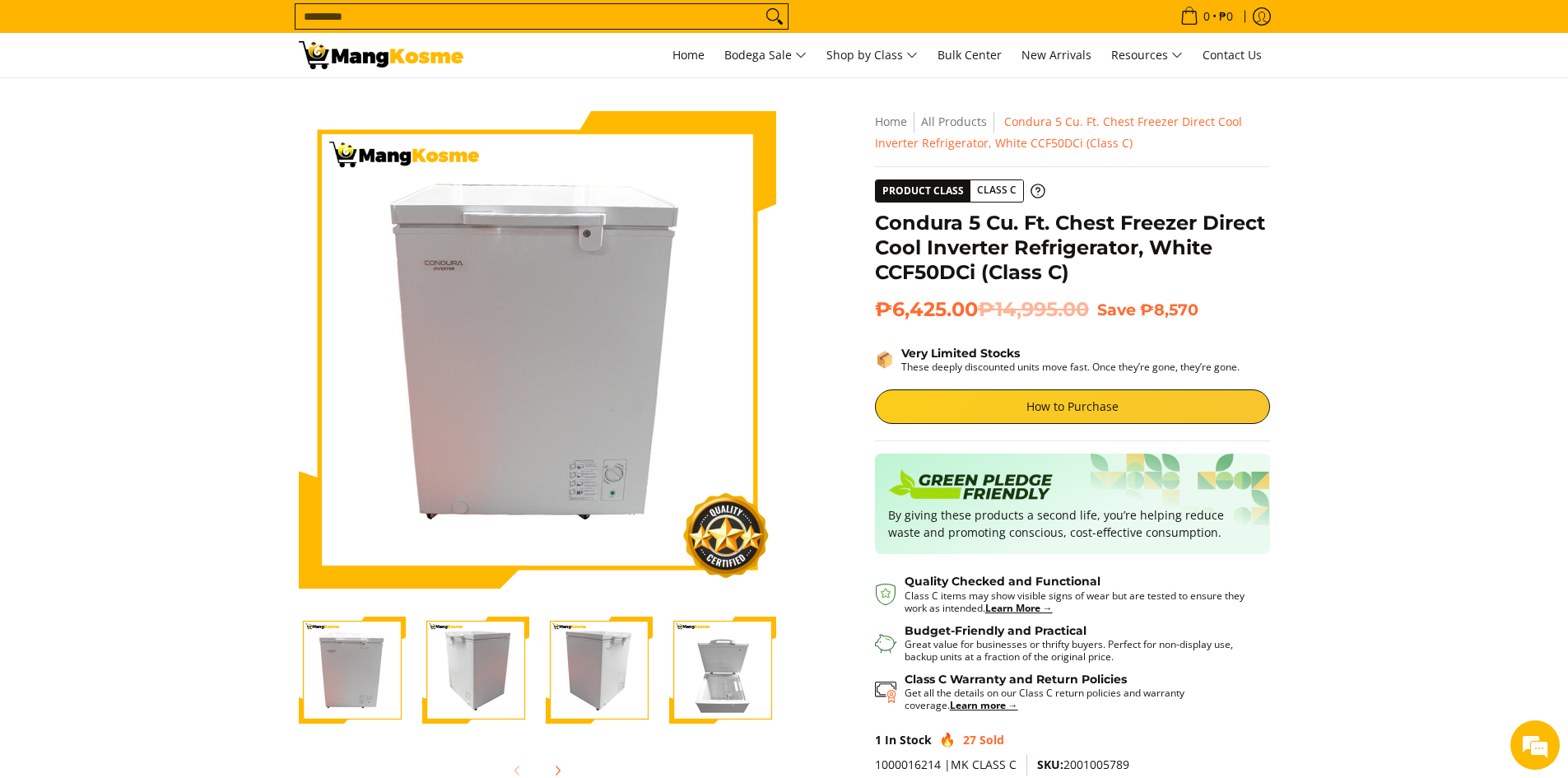
drag, startPoint x: 891, startPoint y: 316, endPoint x: 989, endPoint y: 315, distance: 98.0
click at [989, 315] on span "₱6,425.00 ₱14,995.00" at bounding box center [981, 309] width 214 height 24
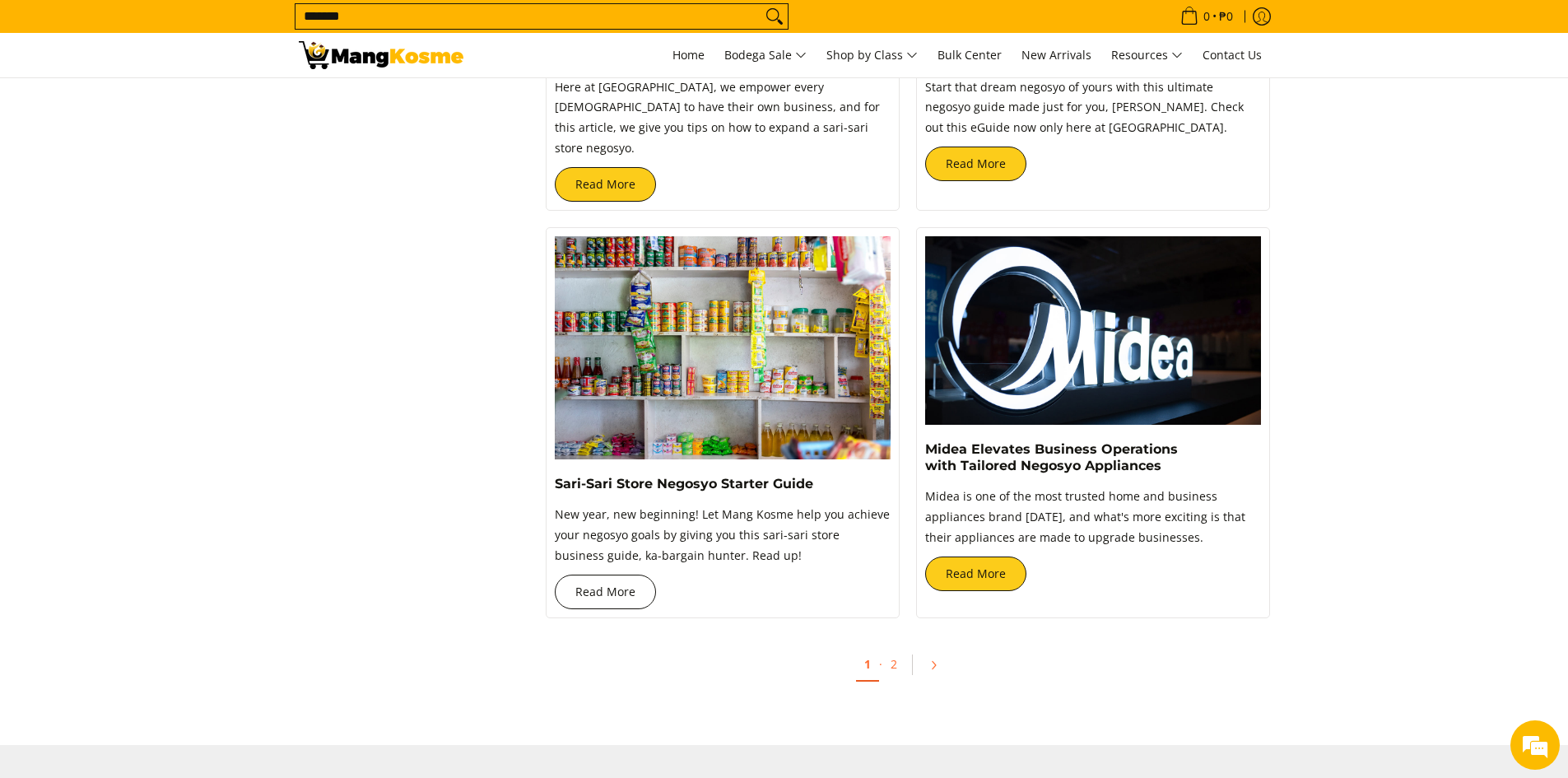
click at [624, 577] on link "Read More" at bounding box center [606, 591] width 102 height 34
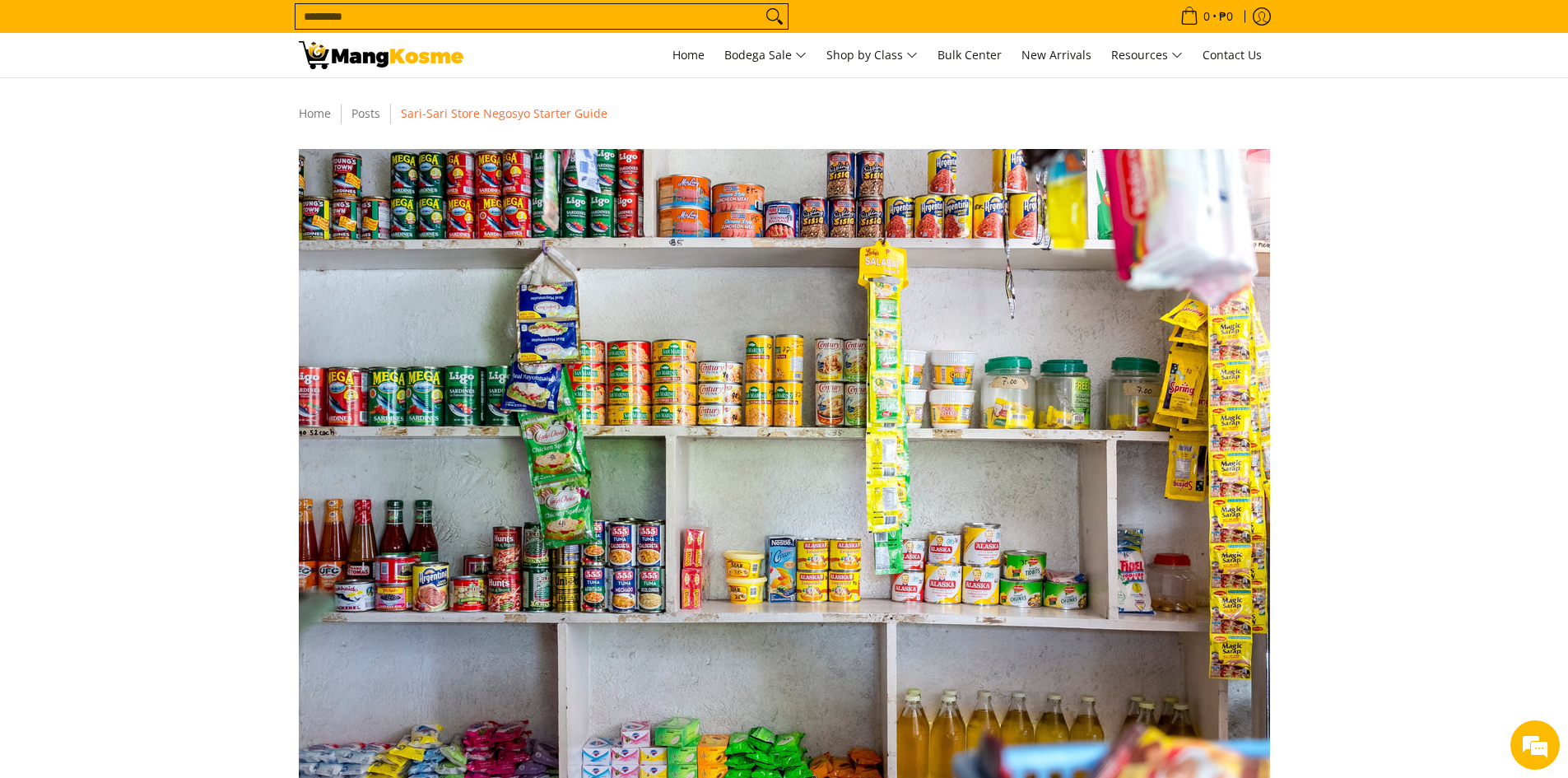
click at [376, 60] on img at bounding box center [381, 55] width 164 height 28
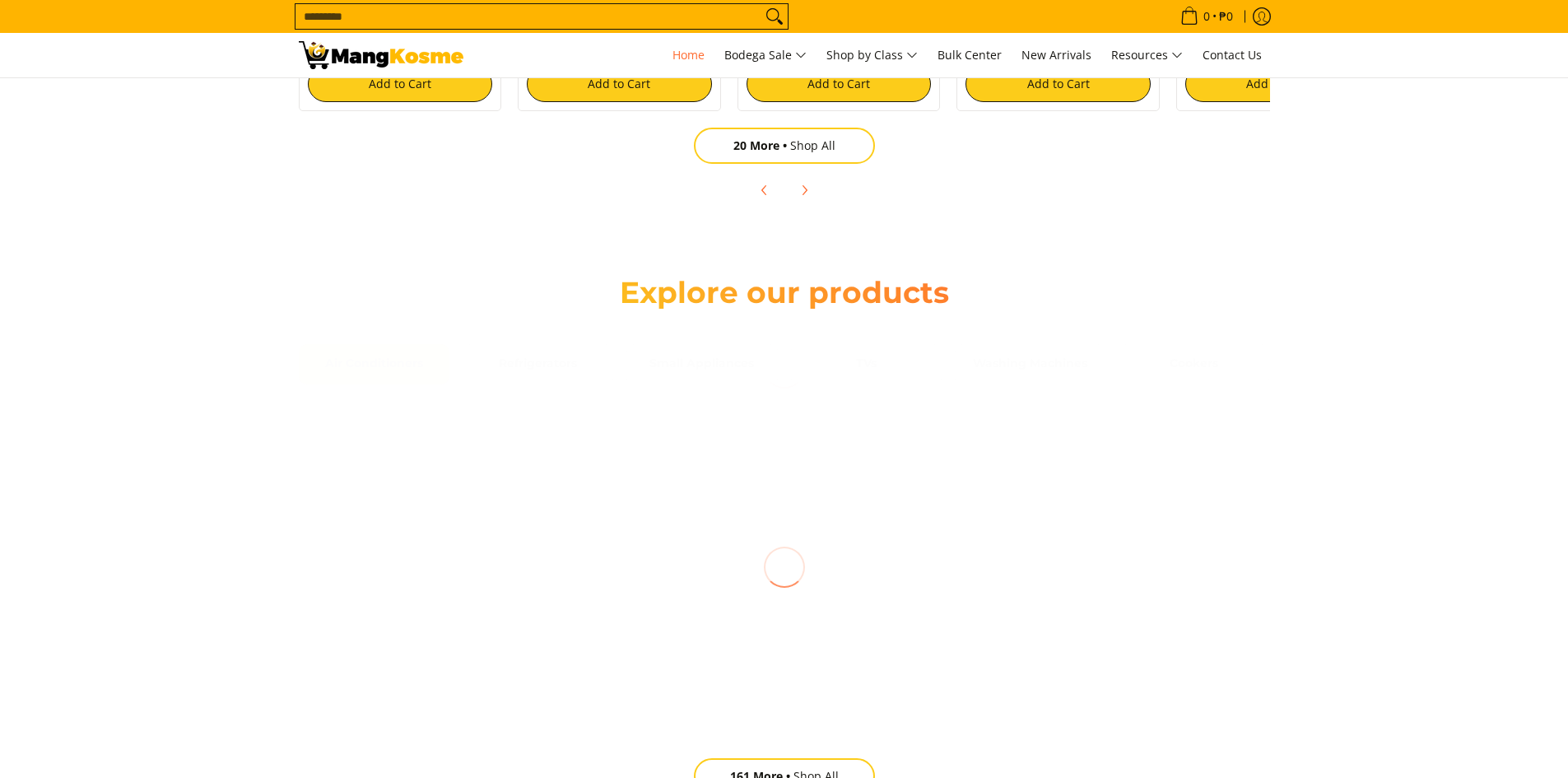
scroll to position [1400, 0]
